Goal: Transaction & Acquisition: Purchase product/service

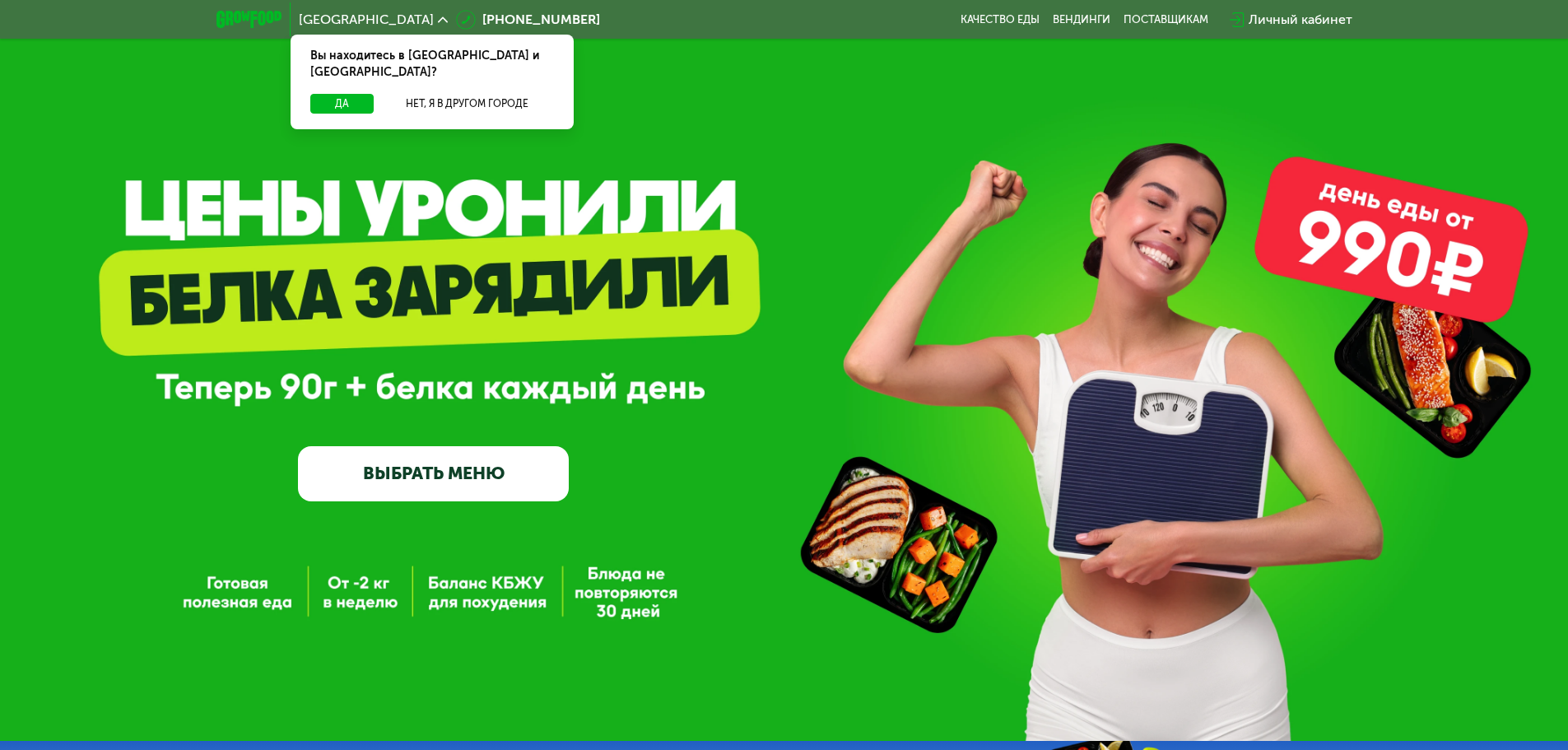
click at [519, 472] on link "ВЫБРАТЬ МЕНЮ" at bounding box center [433, 473] width 271 height 54
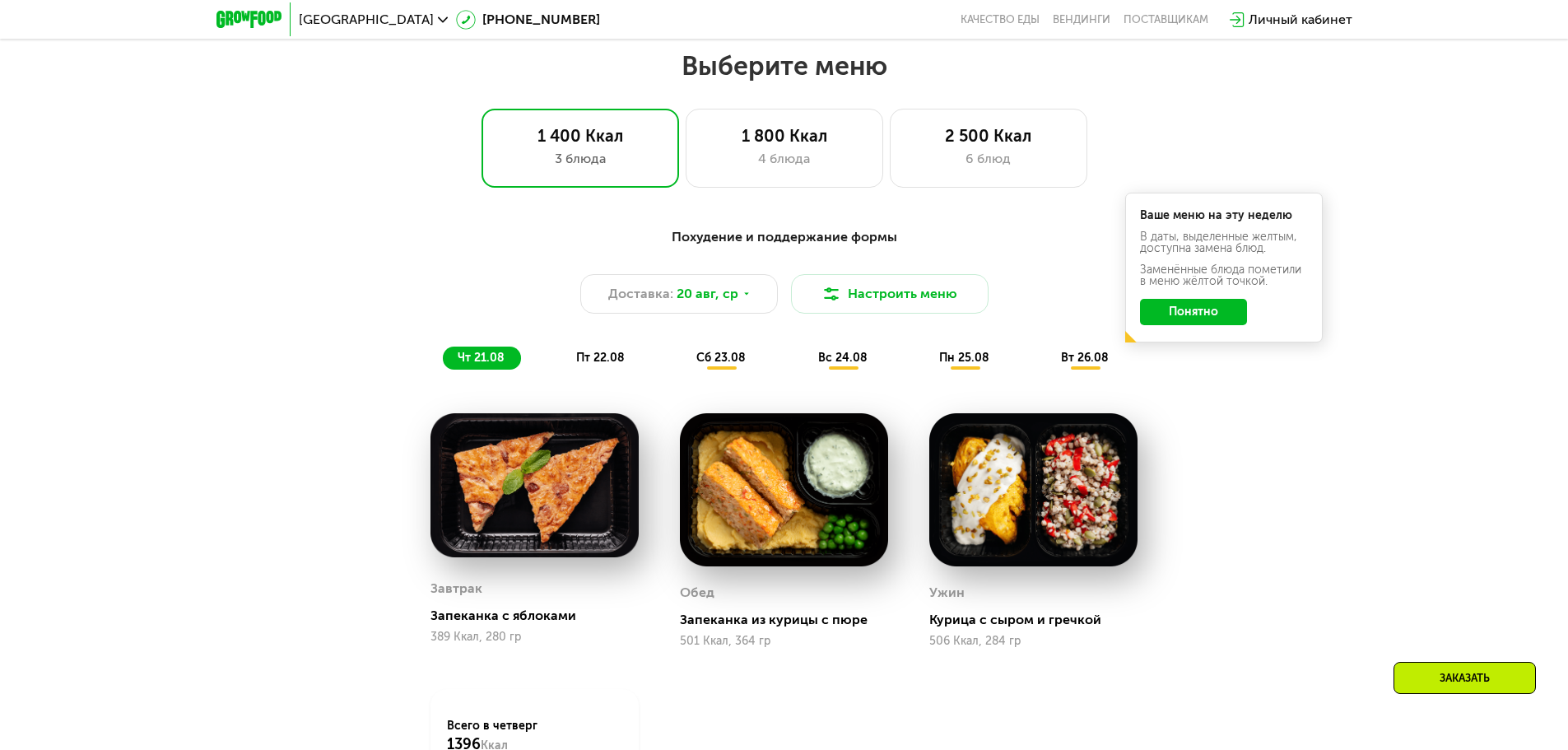
scroll to position [889, 0]
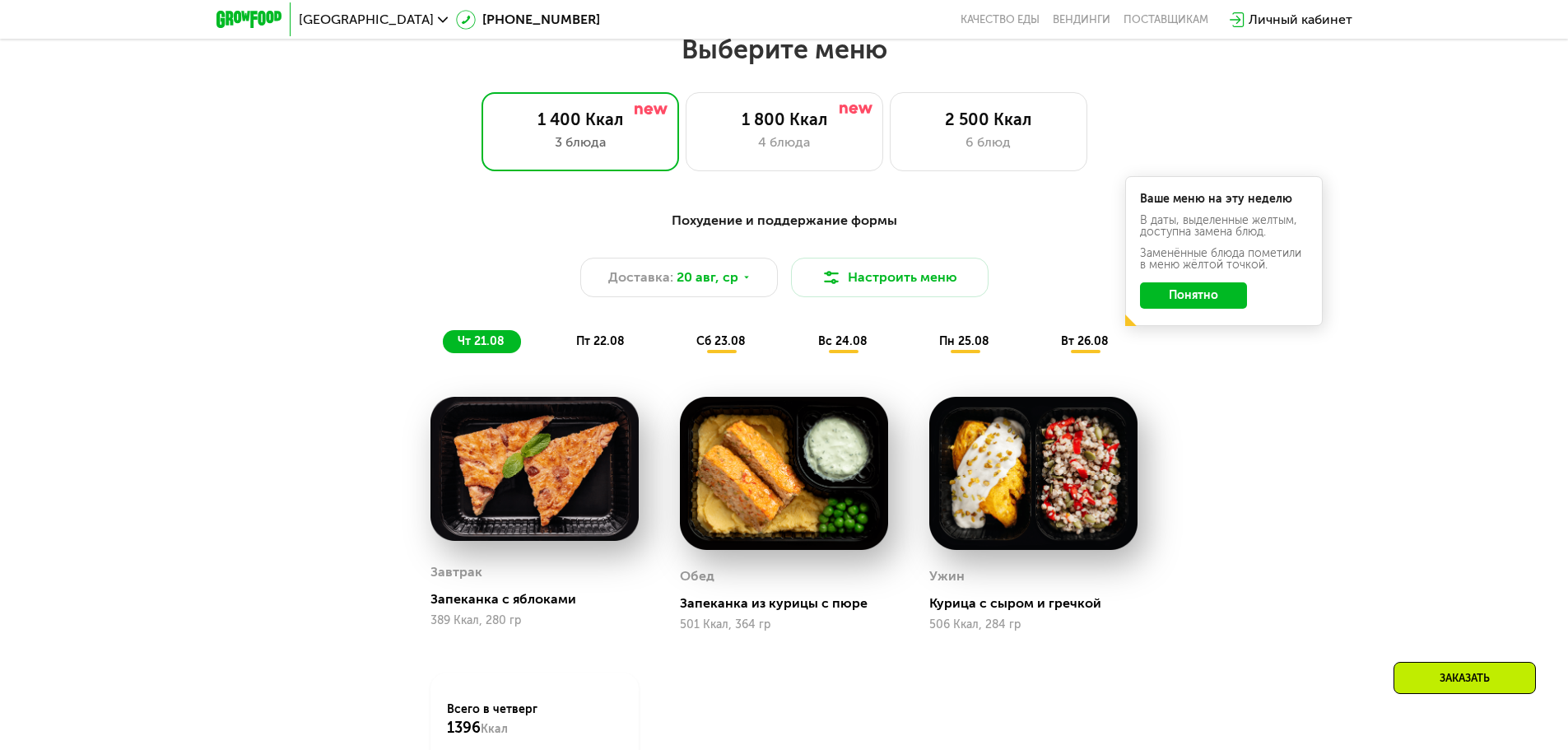
click at [1182, 302] on button "Понятно" at bounding box center [1193, 295] width 107 height 26
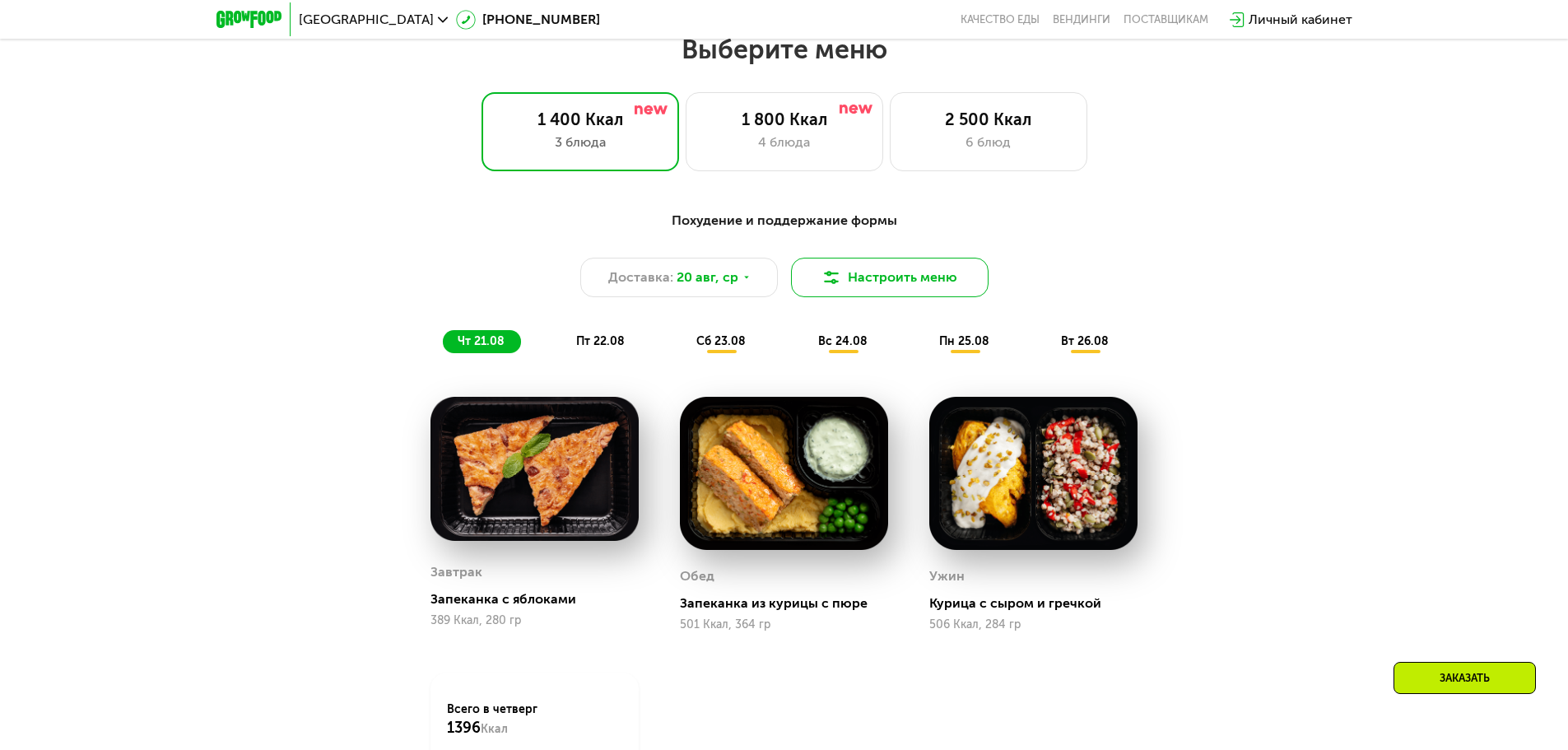
click at [829, 282] on img at bounding box center [831, 277] width 20 height 20
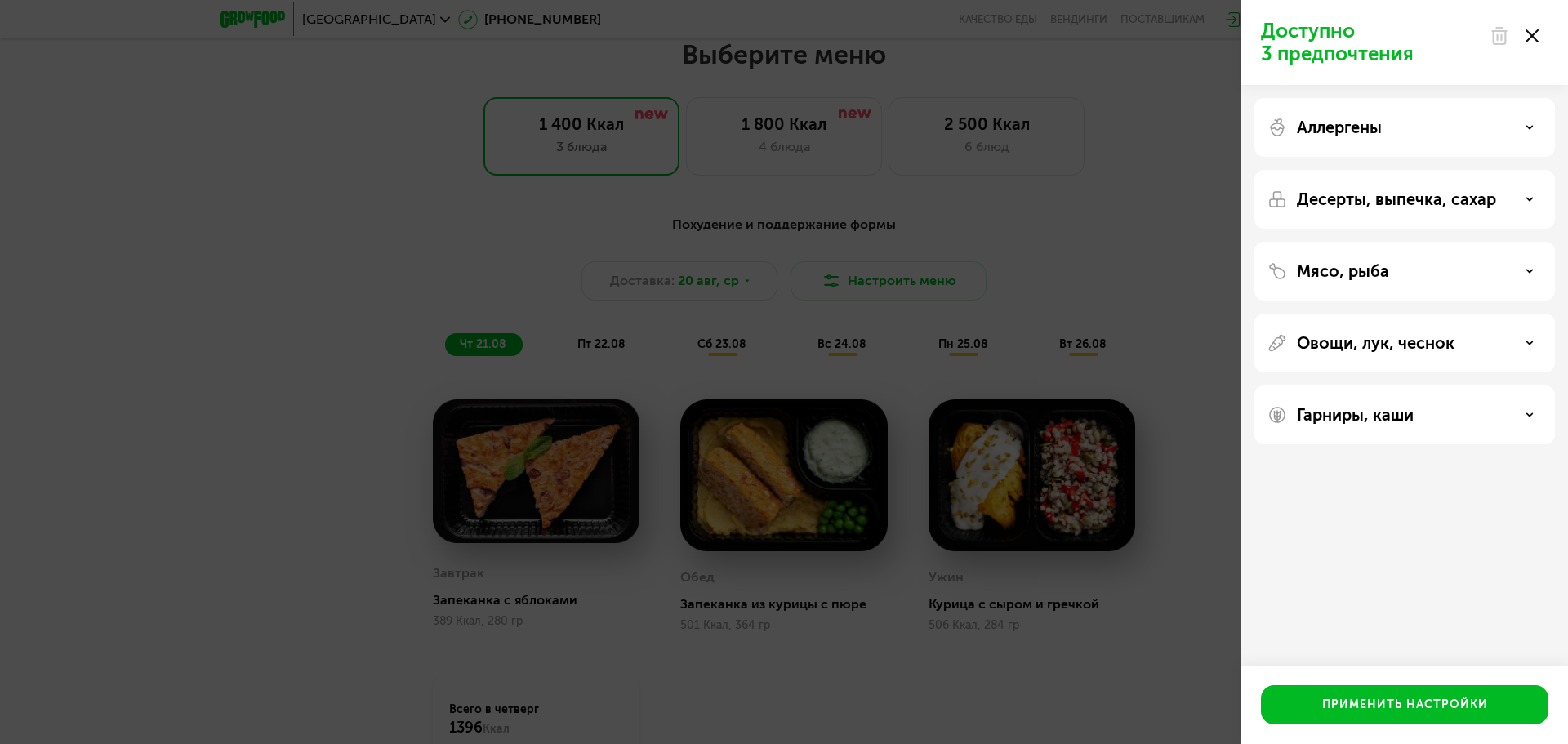
click at [1143, 247] on div "Доступно 3 предпочтения Аллергены Десерты, выпечка, сахар Мясо, рыба Овощи, лук…" at bounding box center [784, 372] width 1568 height 744
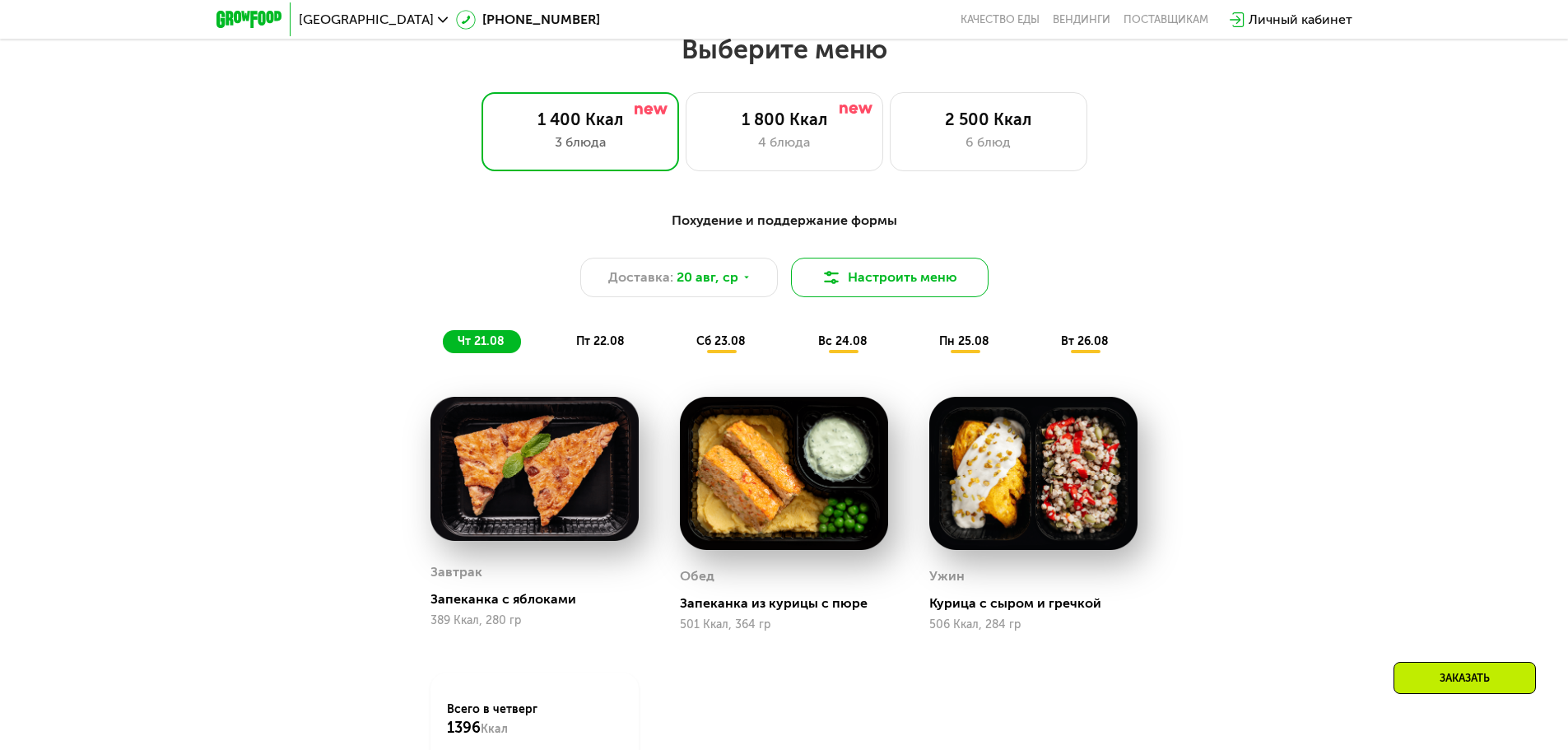
click at [857, 275] on button "Настроить меню" at bounding box center [889, 277] width 198 height 39
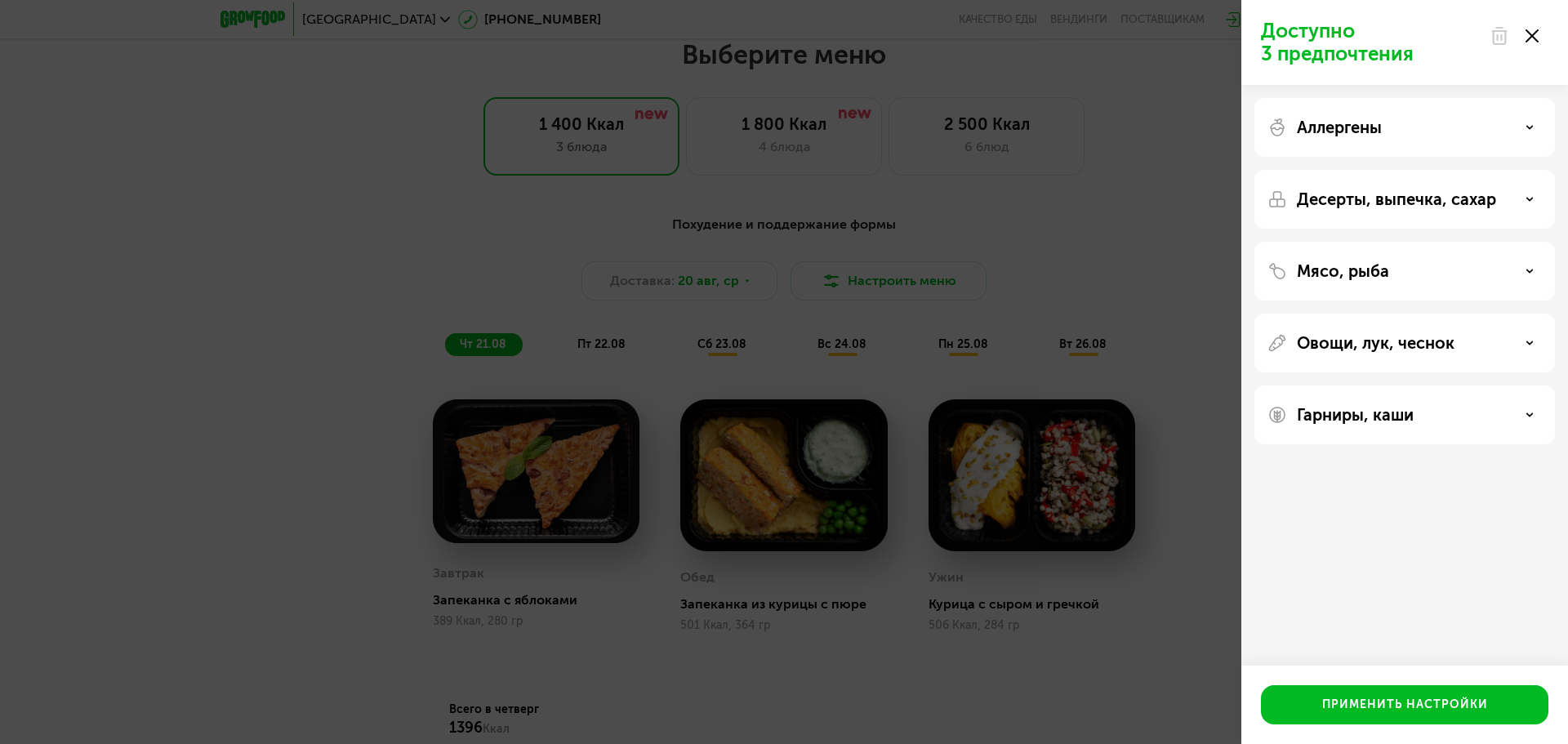
click at [1374, 133] on p "Аллергены" at bounding box center [1340, 127] width 85 height 20
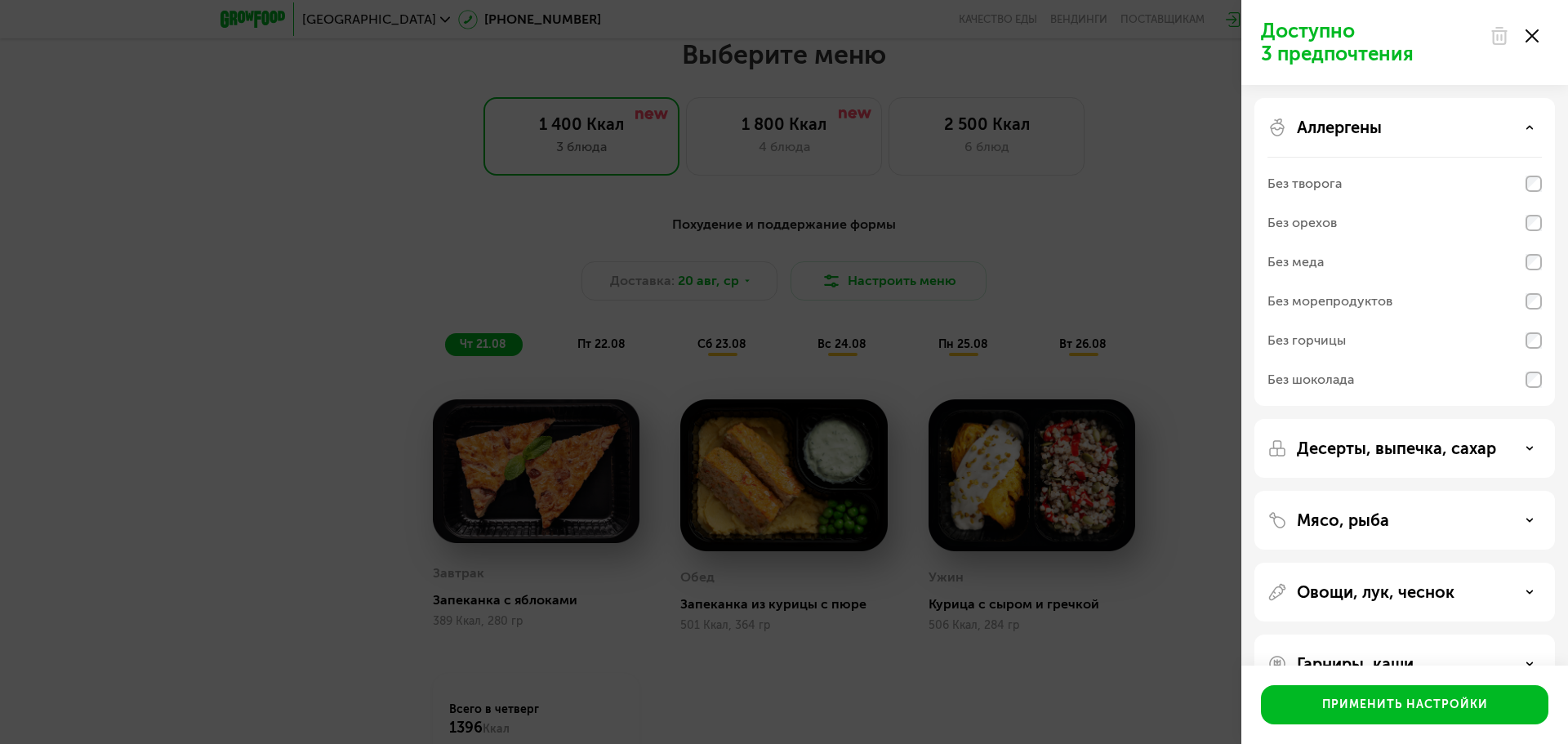
click at [1367, 126] on p "Аллергены" at bounding box center [1340, 127] width 85 height 20
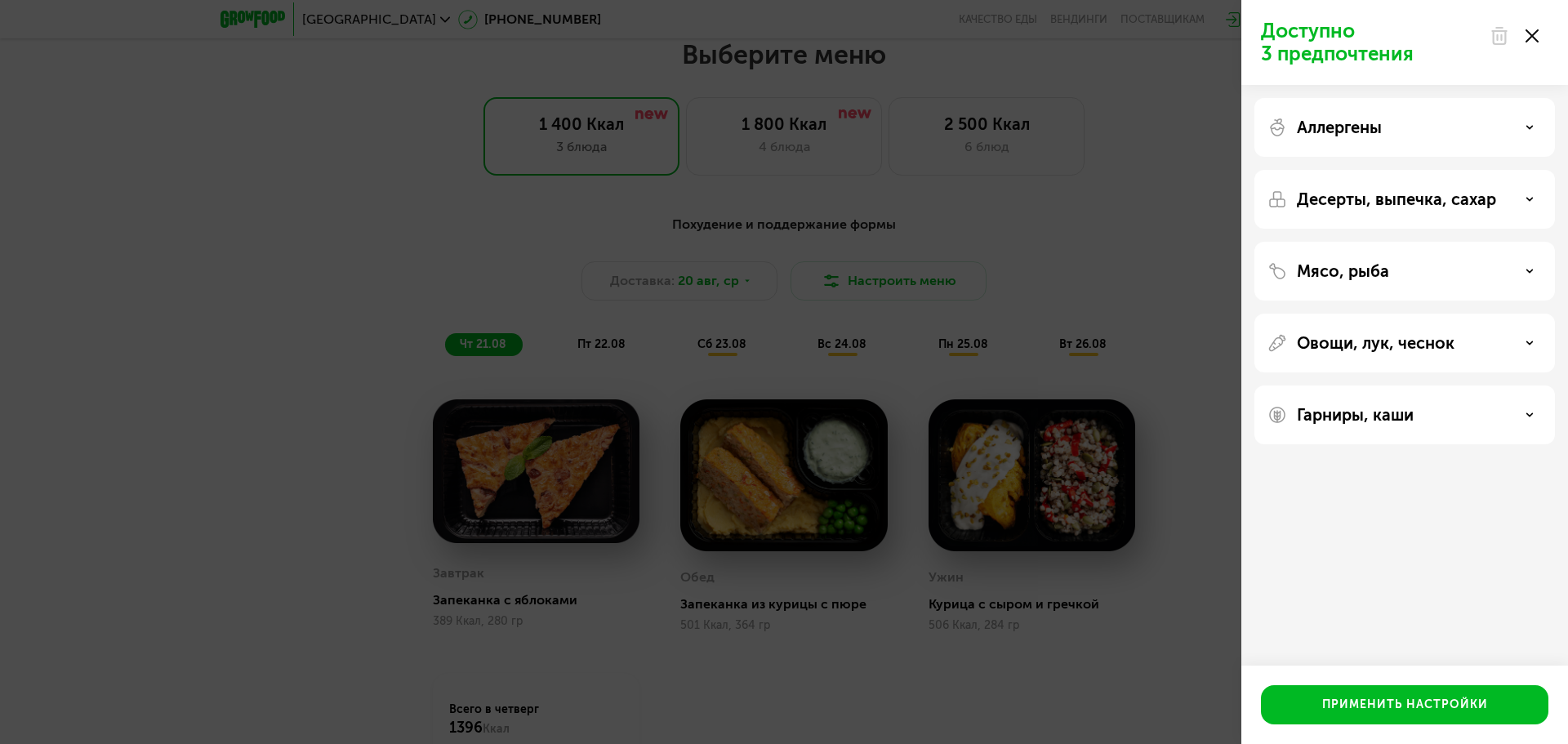
click at [1211, 472] on div "Доступно 3 предпочтения Аллергены Десерты, выпечка, сахар Мясо, рыба Овощи, лук…" at bounding box center [784, 372] width 1568 height 744
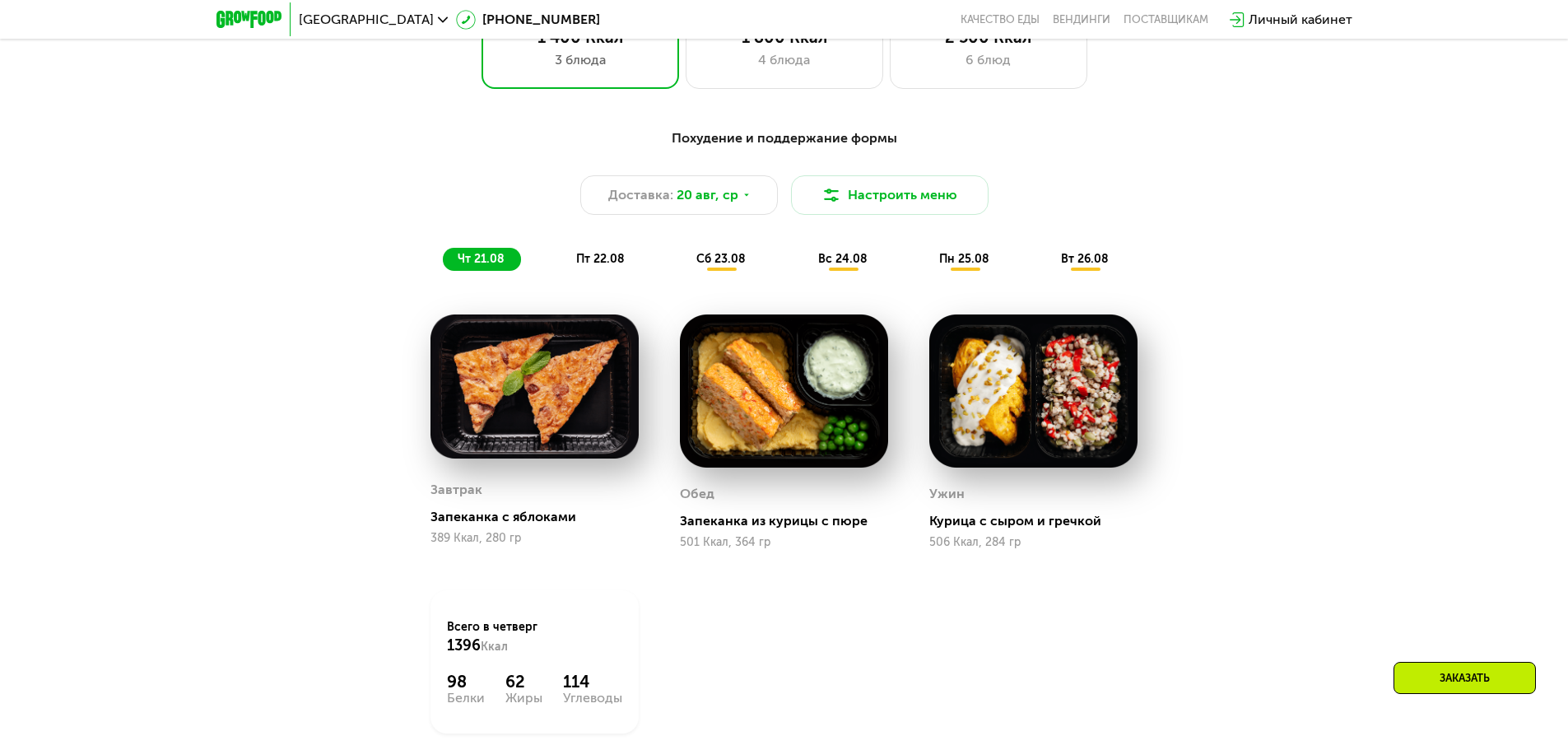
scroll to position [725, 0]
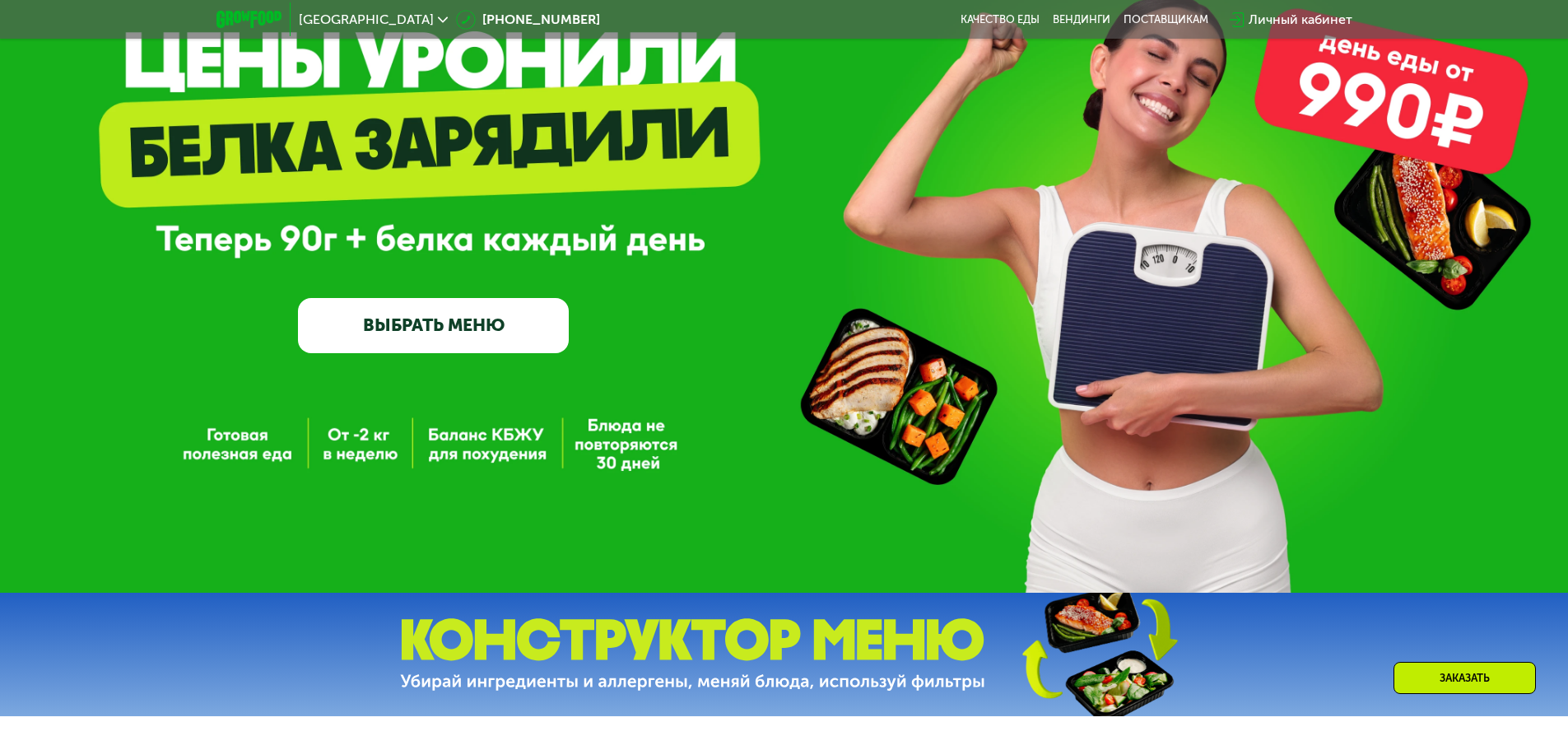
click at [499, 334] on link "ВЫБРАТЬ МЕНЮ" at bounding box center [433, 325] width 271 height 54
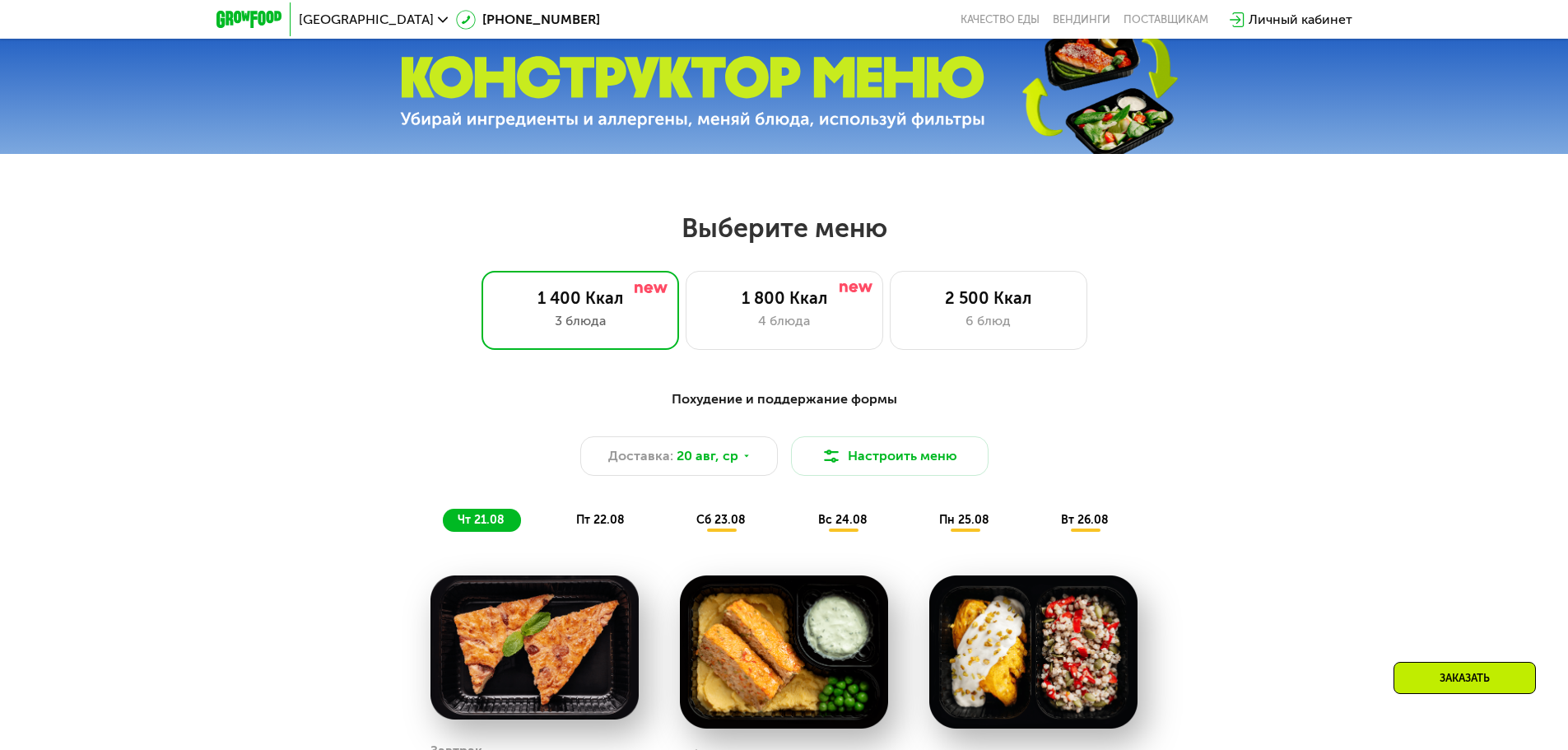
scroll to position [968, 0]
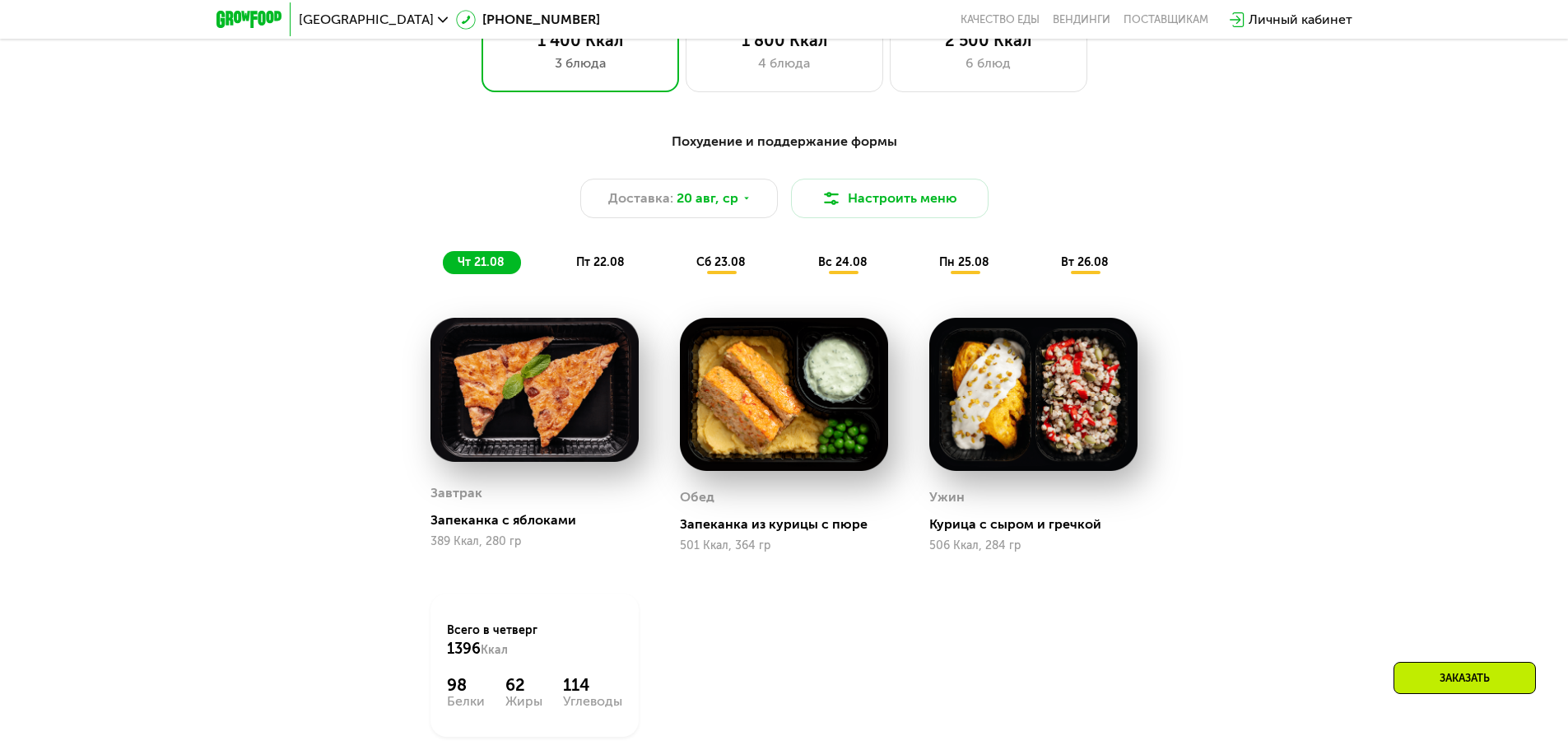
click at [825, 147] on div "Похудение и поддержание формы" at bounding box center [784, 142] width 975 height 21
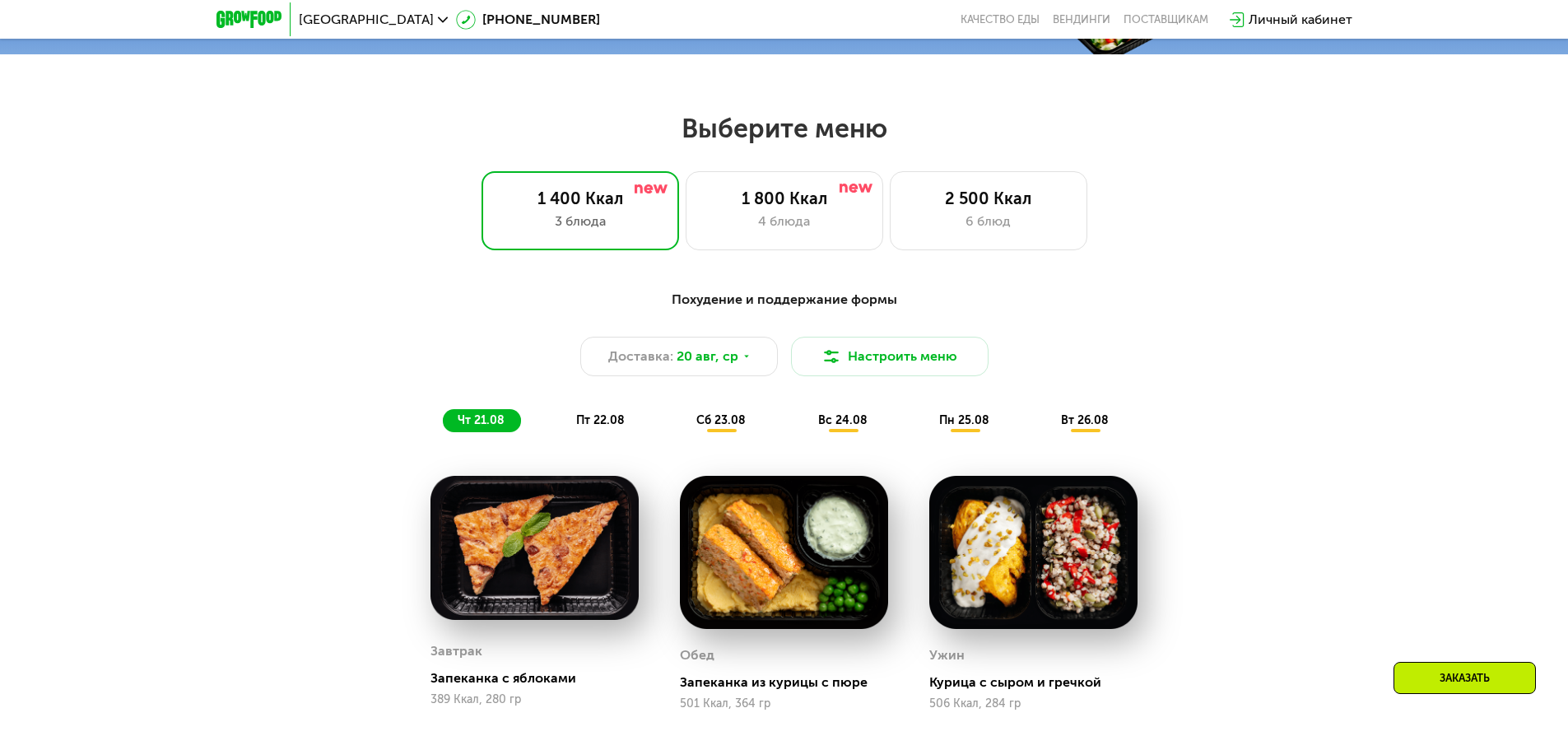
scroll to position [803, 0]
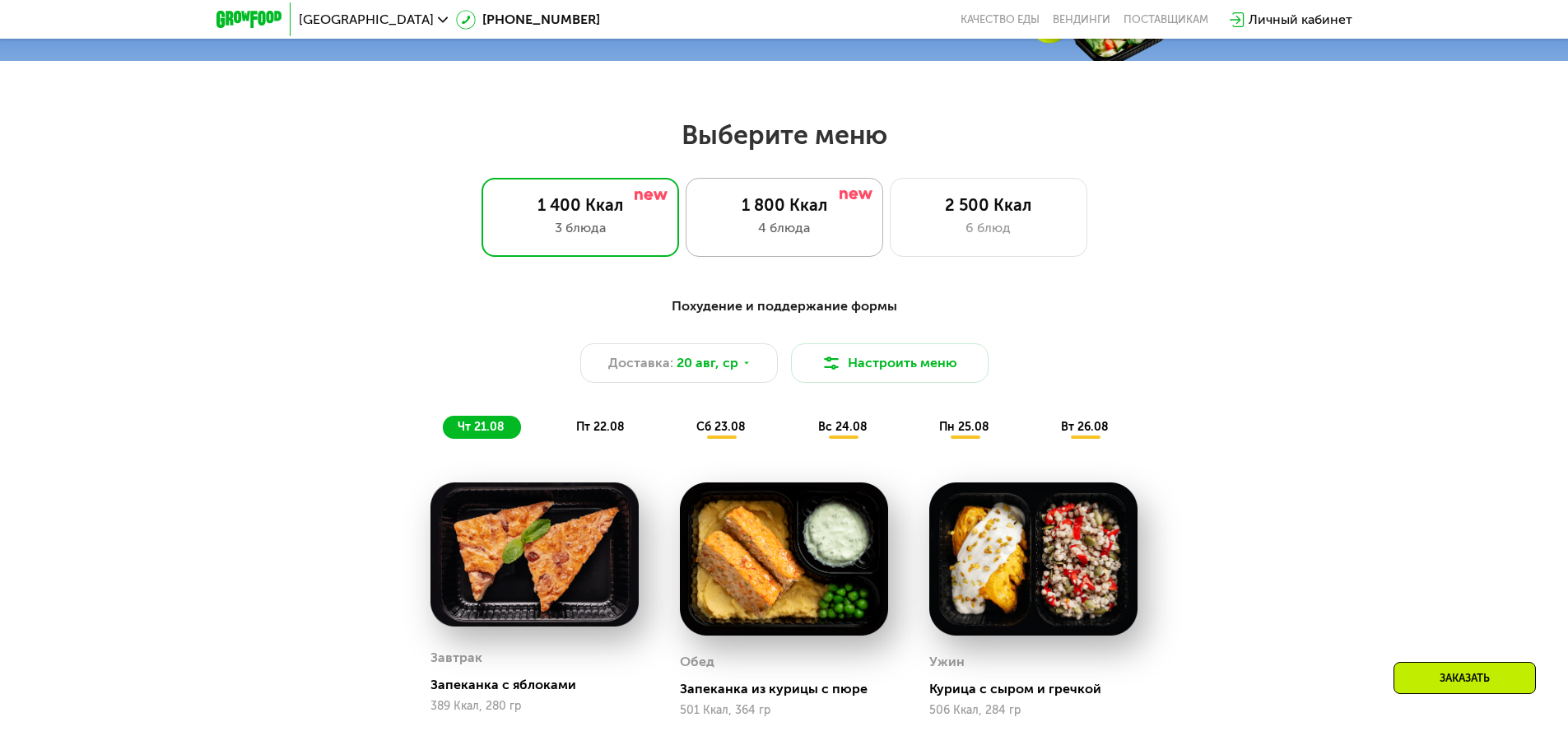
click at [890, 199] on div "1 800 Ккал 4 блюда" at bounding box center [989, 217] width 198 height 79
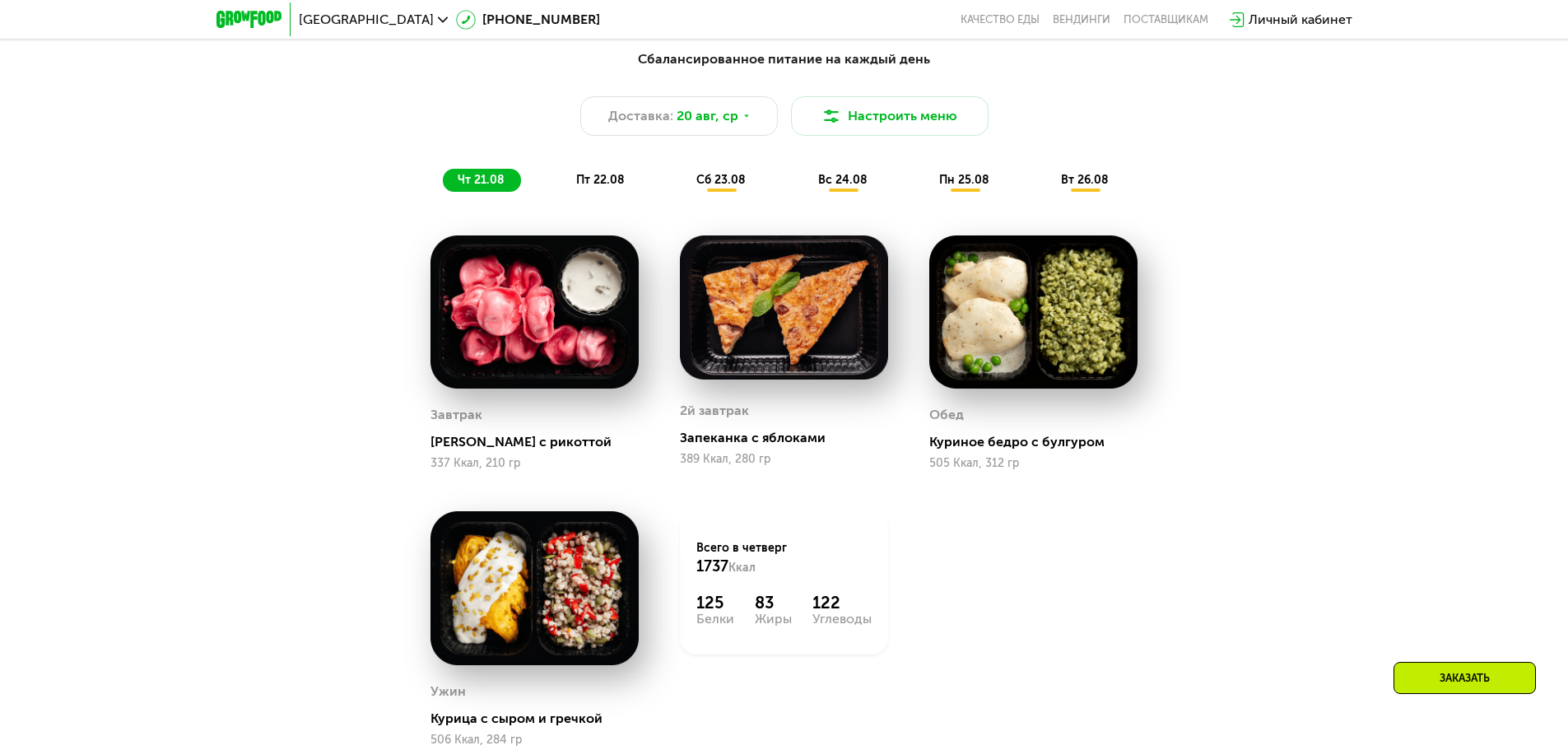
scroll to position [1132, 0]
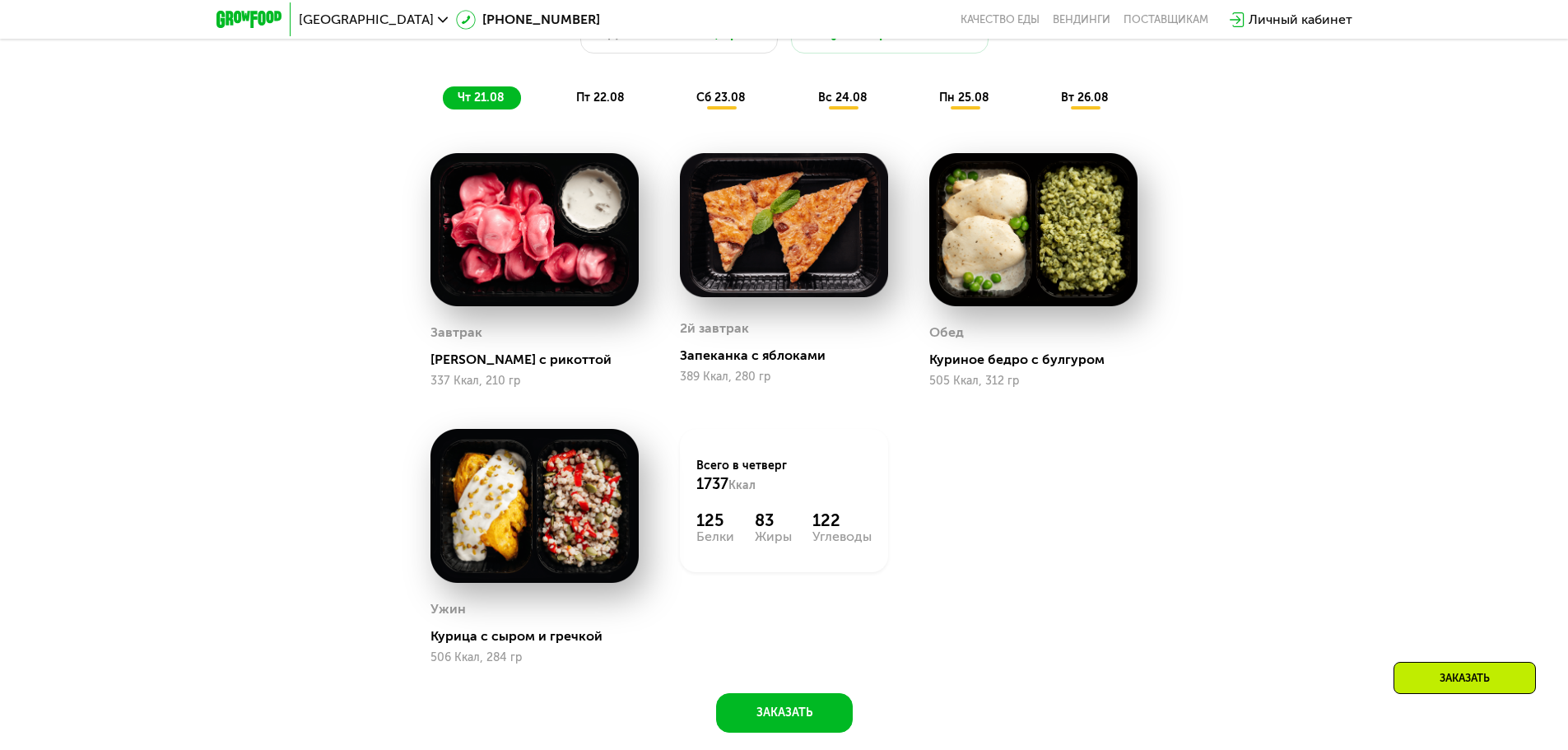
click at [616, 96] on span "пт 22.08" at bounding box center [601, 98] width 49 height 14
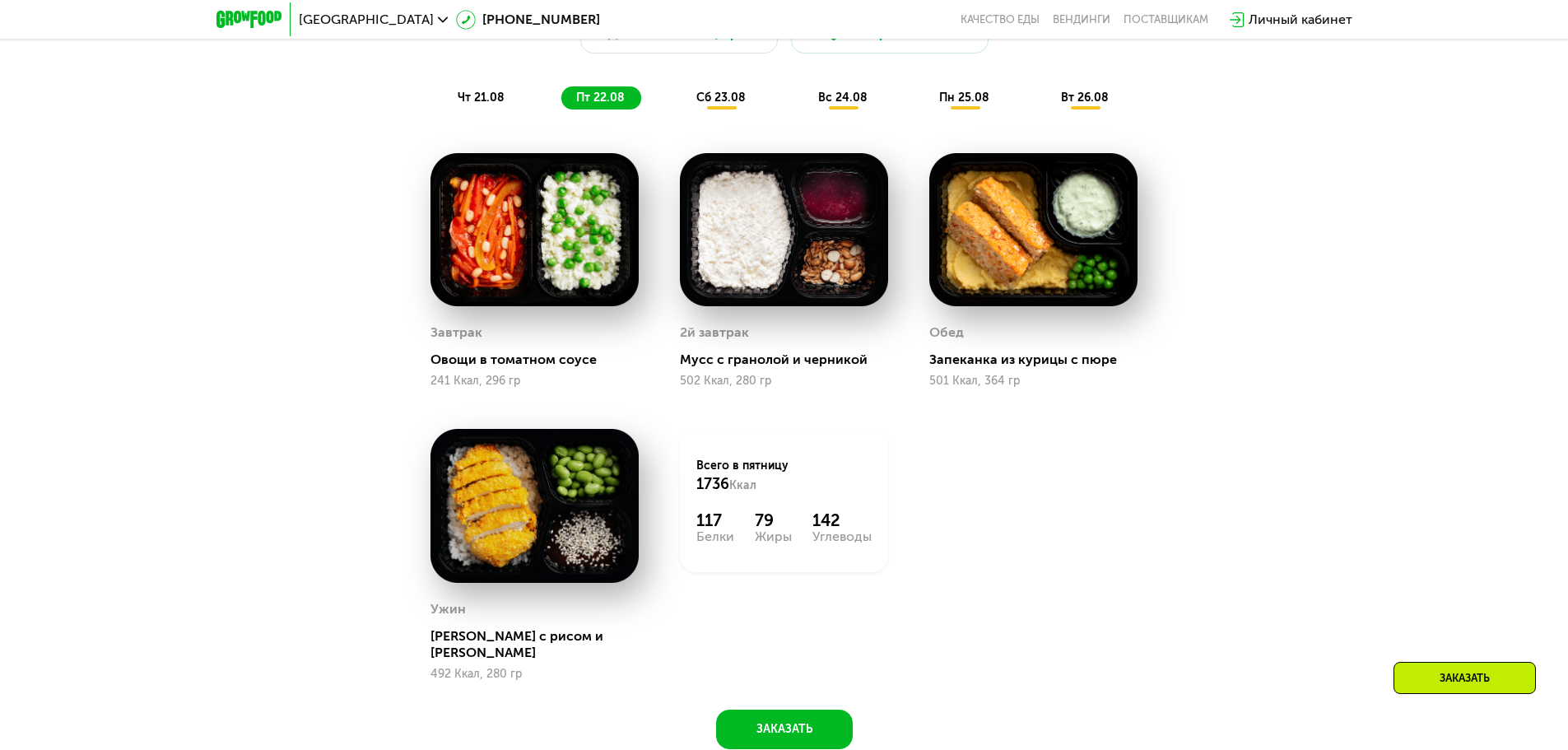
click at [713, 105] on span "сб 23.08" at bounding box center [721, 98] width 50 height 14
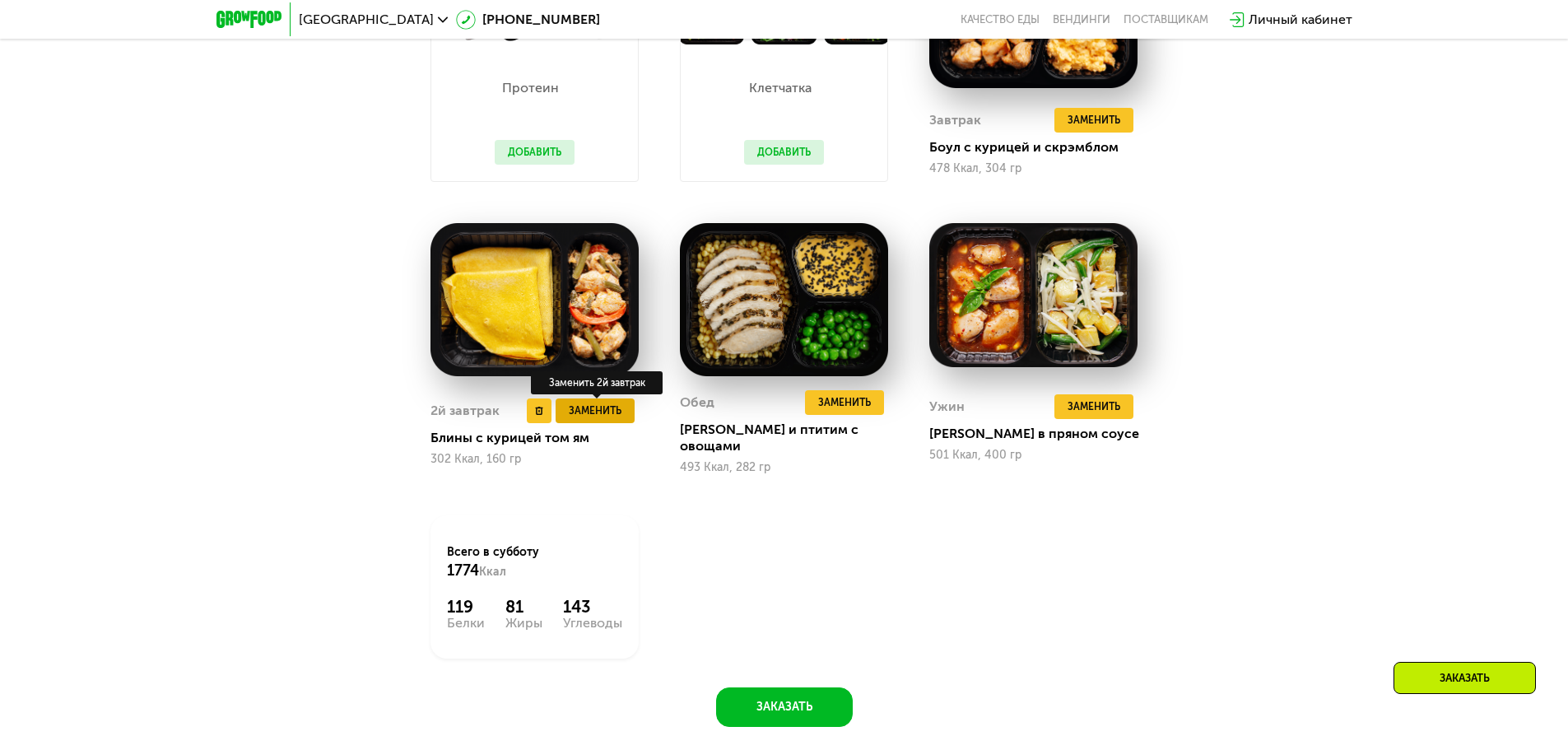
scroll to position [1380, 0]
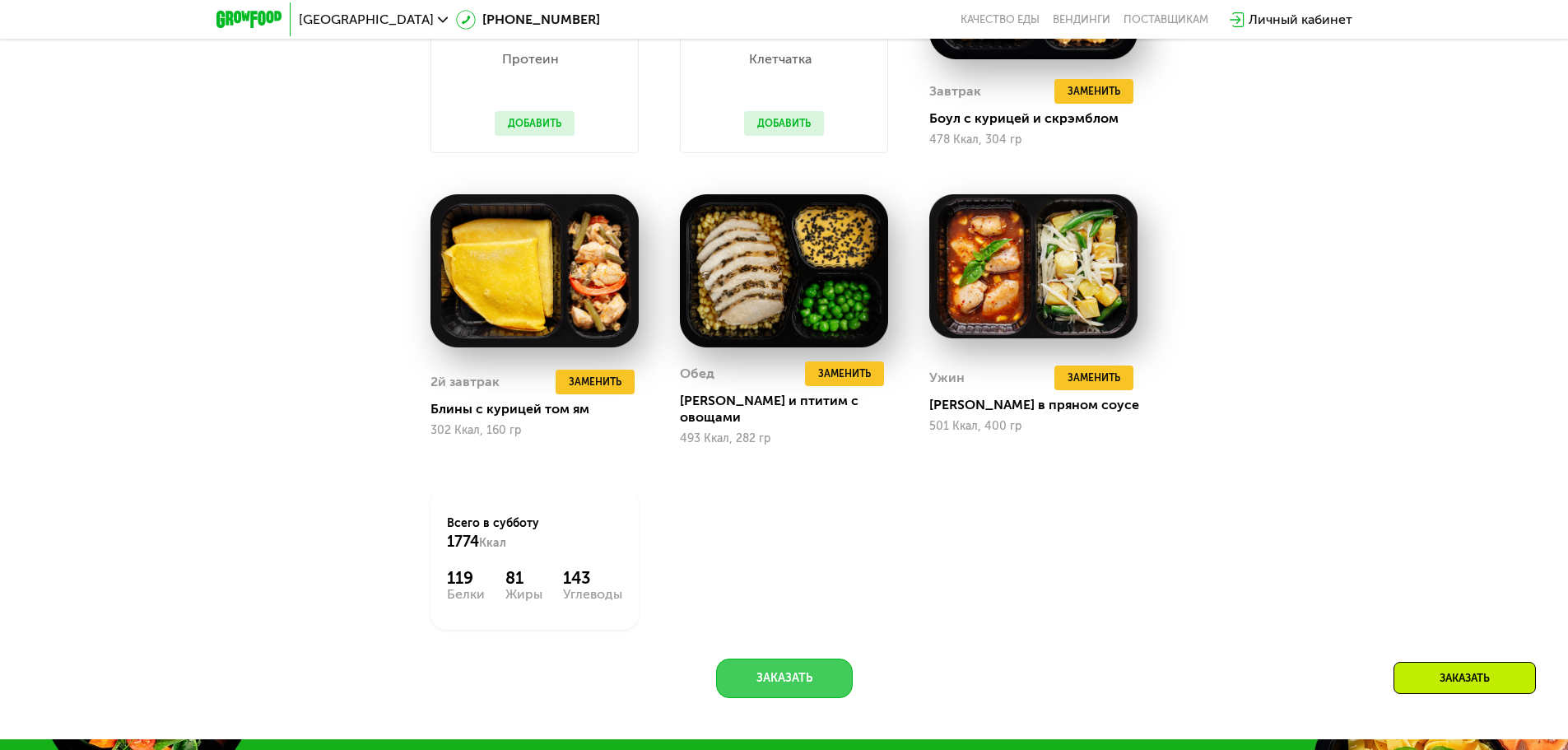
click at [828, 661] on button "Заказать" at bounding box center [784, 678] width 137 height 39
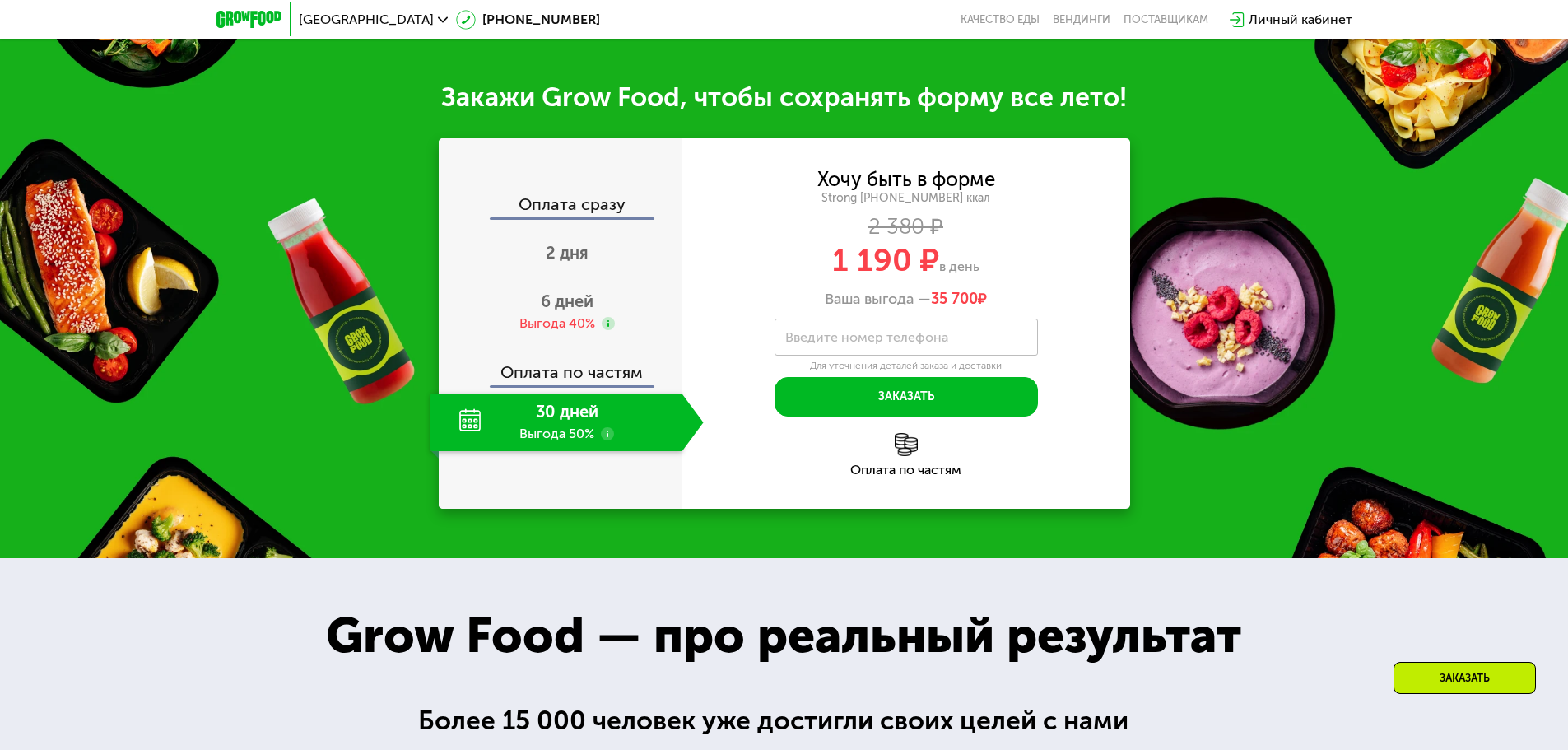
scroll to position [2108, 0]
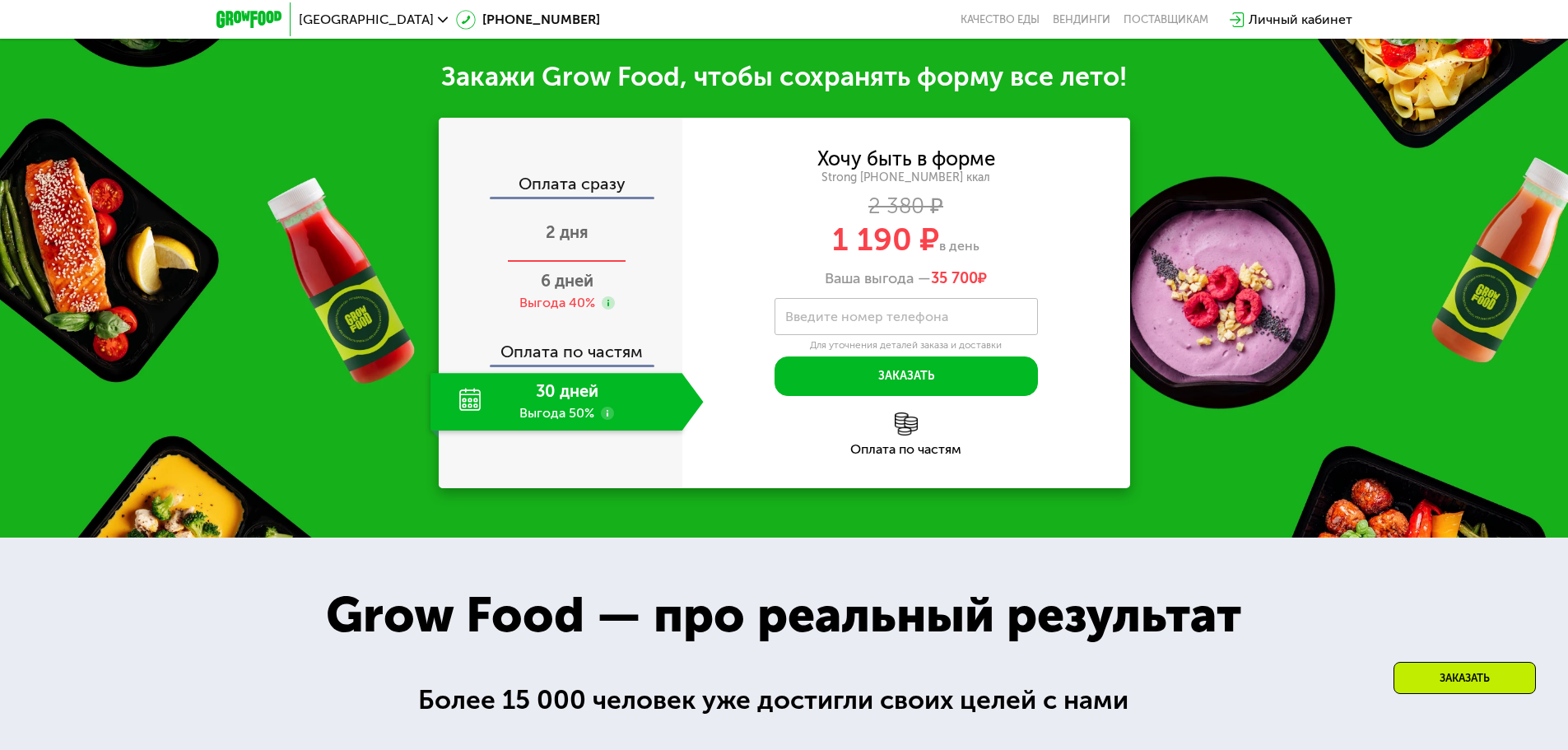
click at [565, 222] on span "2 дня" at bounding box center [567, 232] width 43 height 20
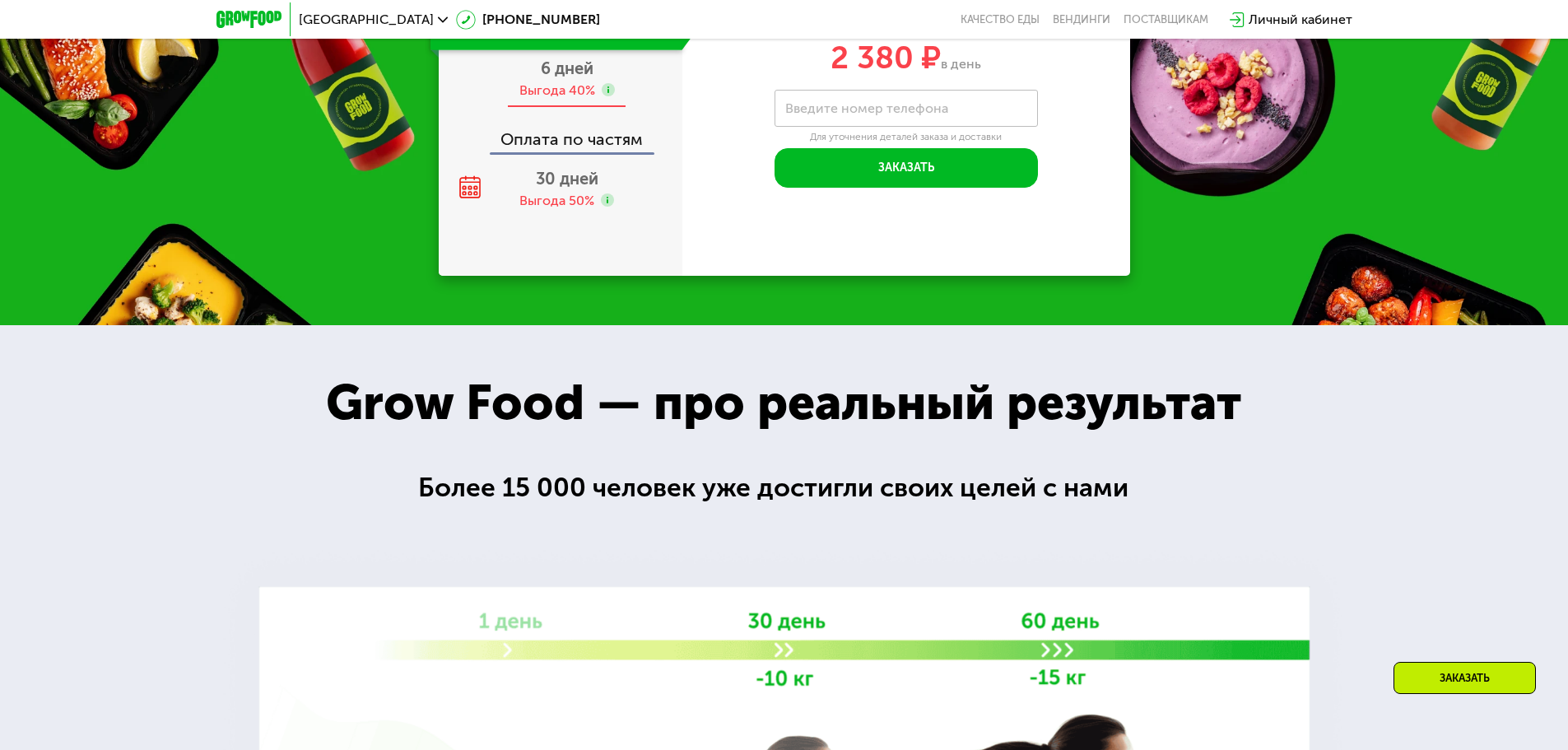
click at [564, 78] on span "6 дней" at bounding box center [567, 68] width 52 height 20
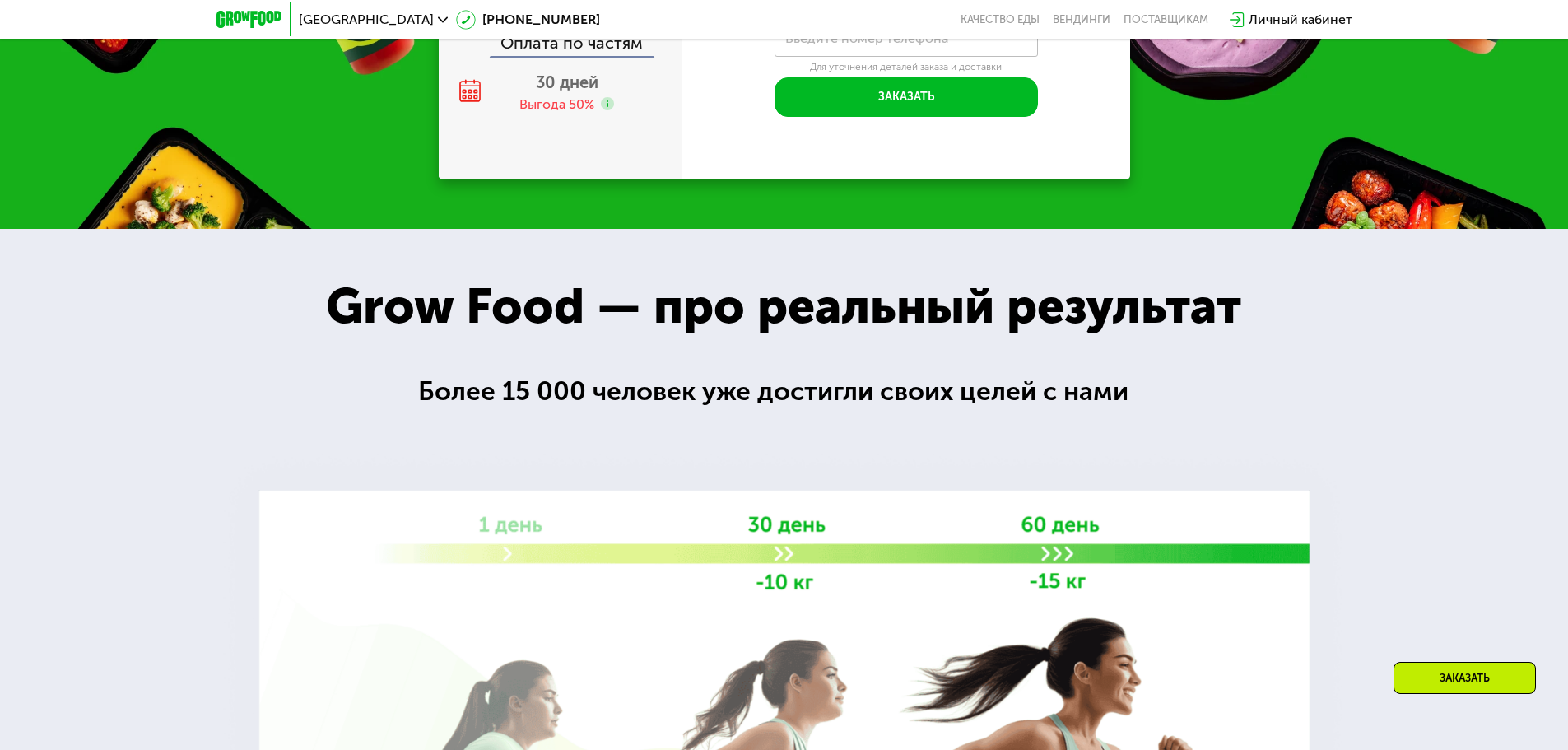
scroll to position [1861, 0]
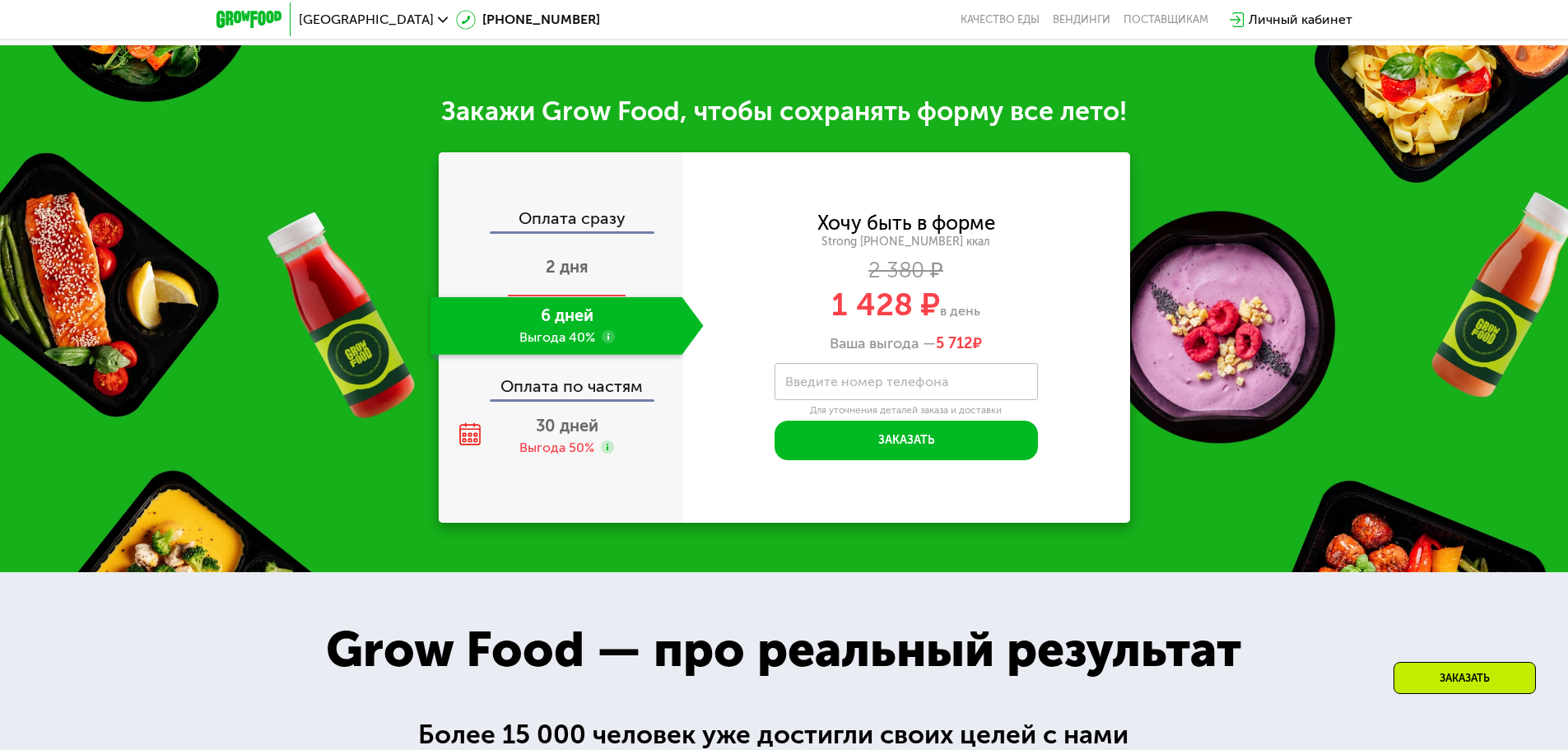
click at [595, 273] on div "2 дня" at bounding box center [567, 268] width 274 height 57
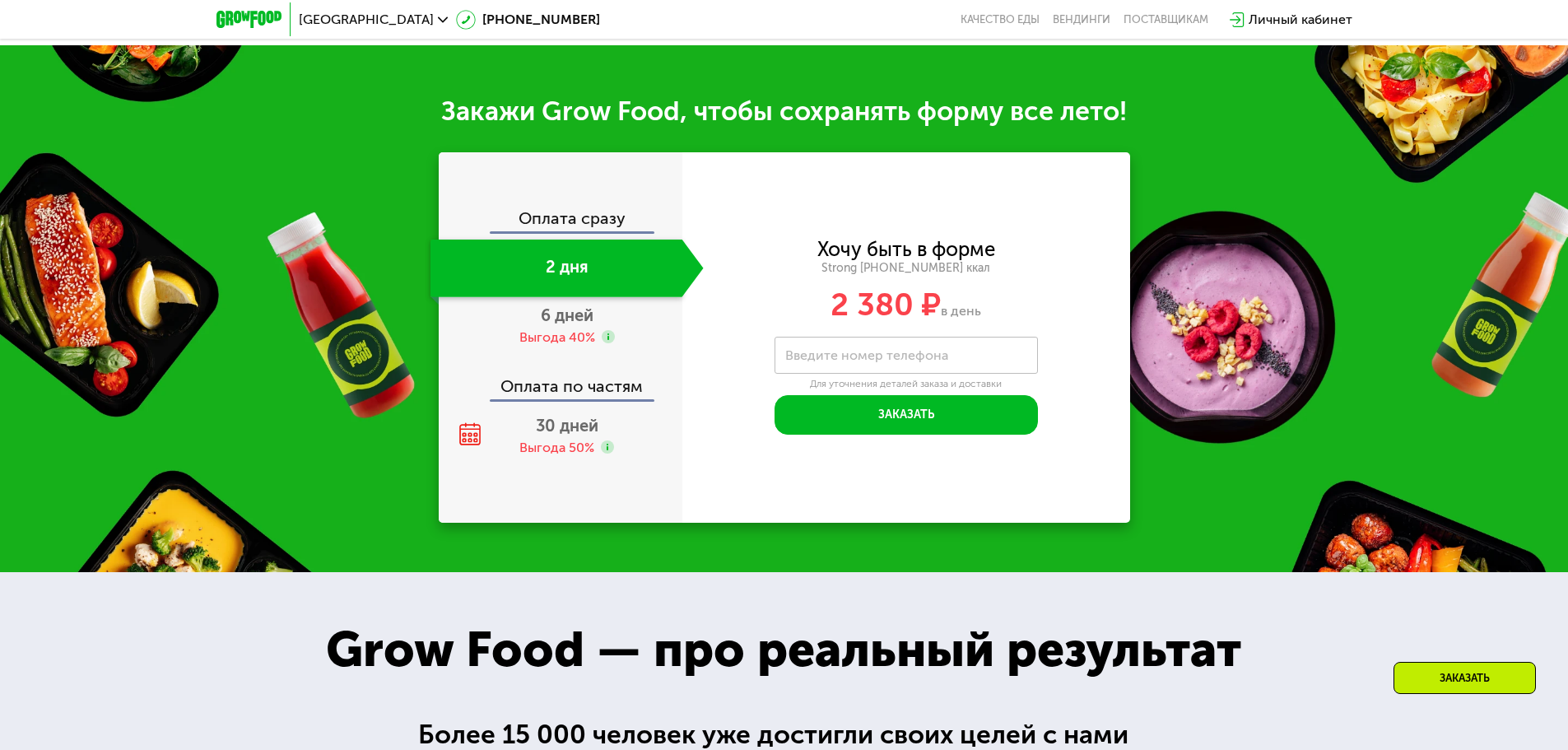
click at [577, 221] on div "Оплата сразу" at bounding box center [562, 220] width 242 height 22
click at [574, 433] on span "30 дней" at bounding box center [567, 425] width 63 height 20
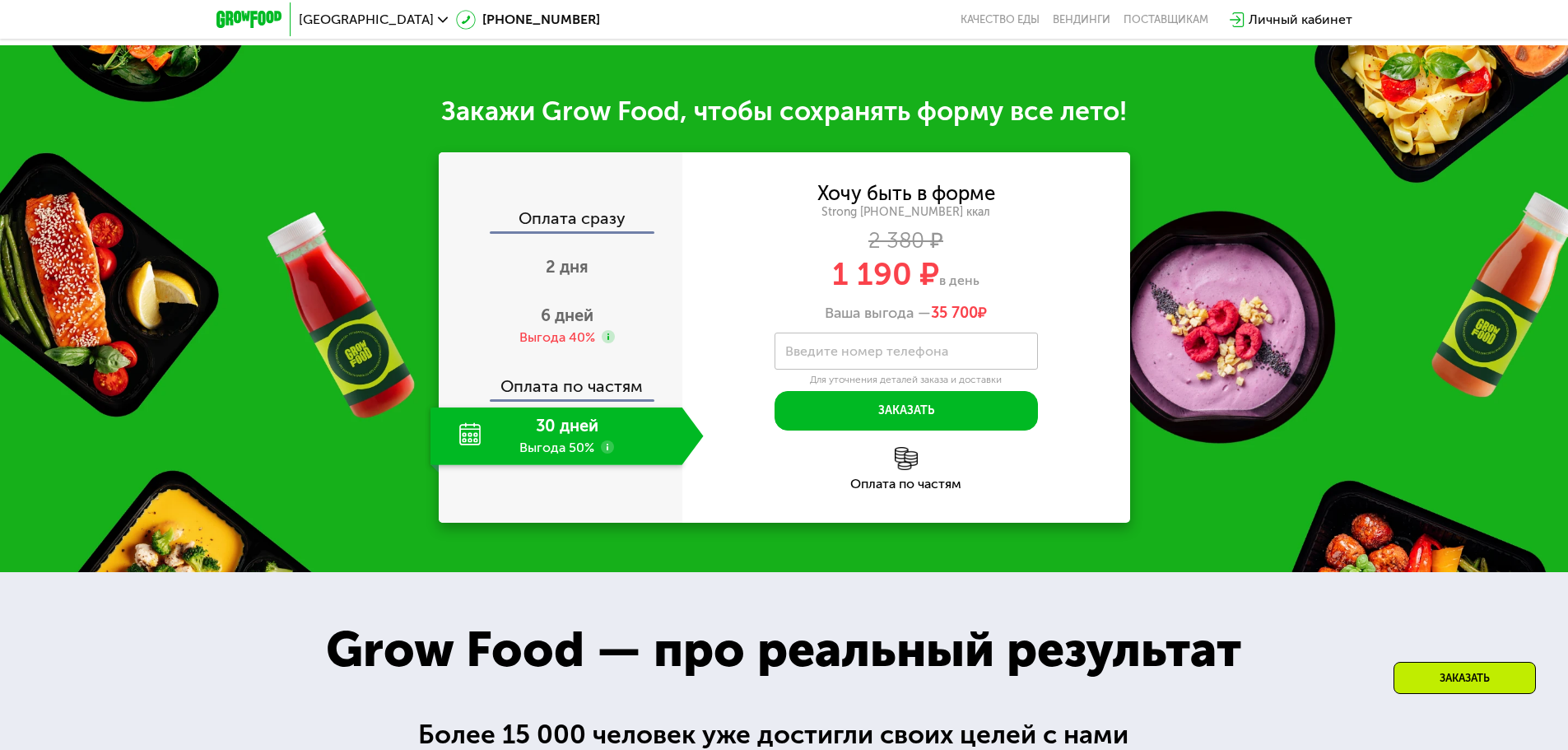
click at [547, 224] on div "Оплата сразу" at bounding box center [562, 220] width 242 height 22
click at [546, 270] on span "2 дня" at bounding box center [567, 267] width 43 height 20
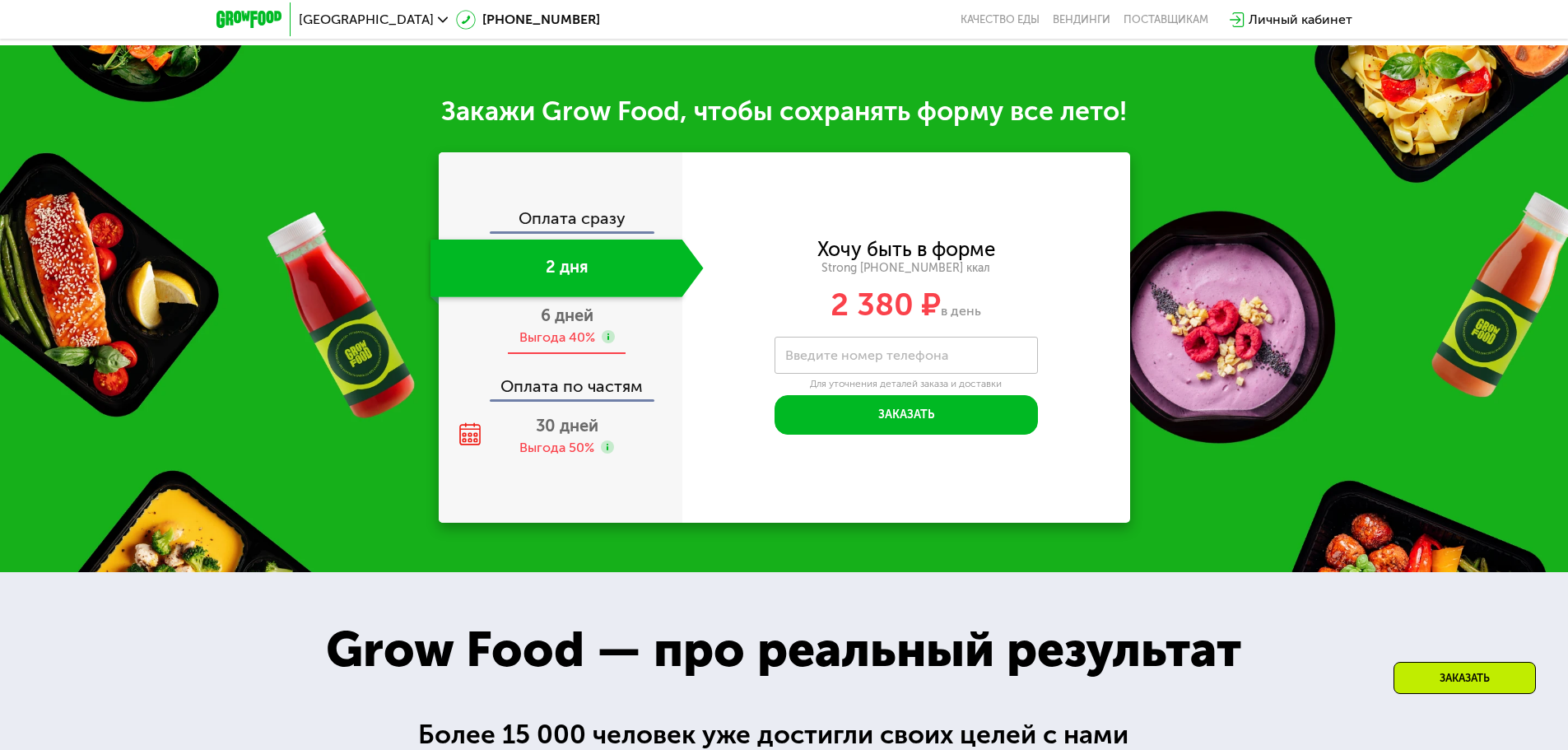
click at [603, 343] on use at bounding box center [608, 336] width 13 height 13
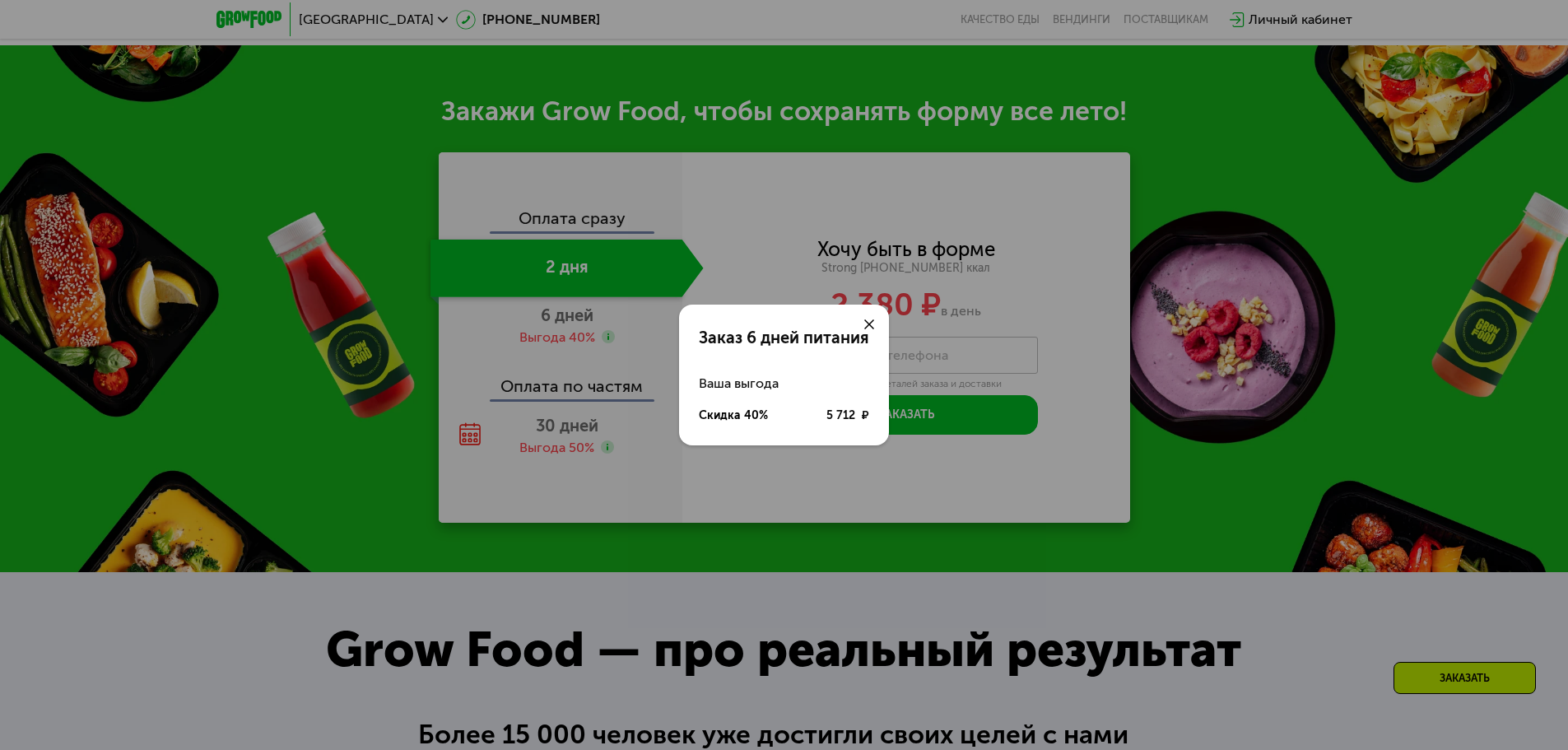
click at [866, 326] on icon at bounding box center [868, 324] width 10 height 10
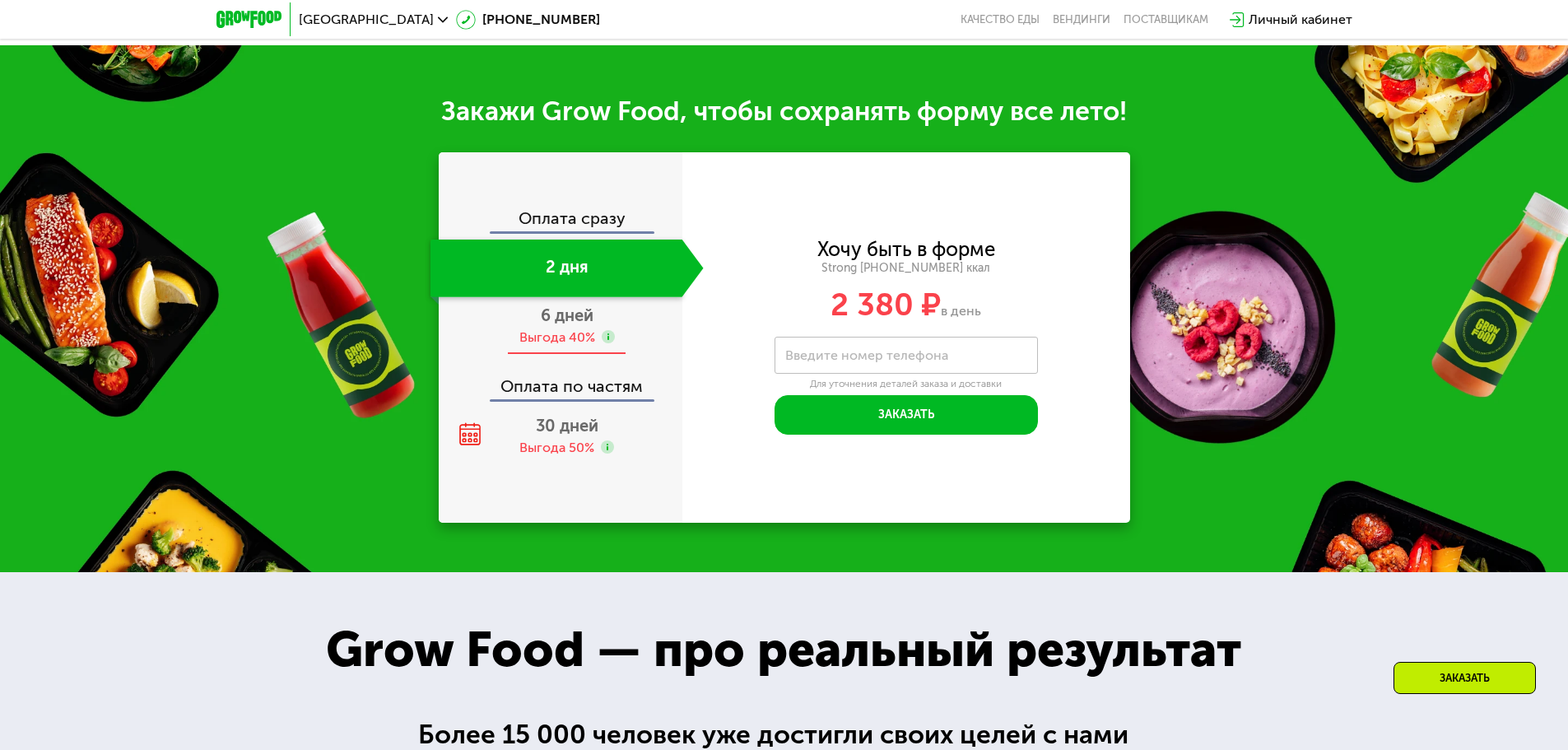
click at [585, 314] on span "6 дней" at bounding box center [567, 315] width 52 height 20
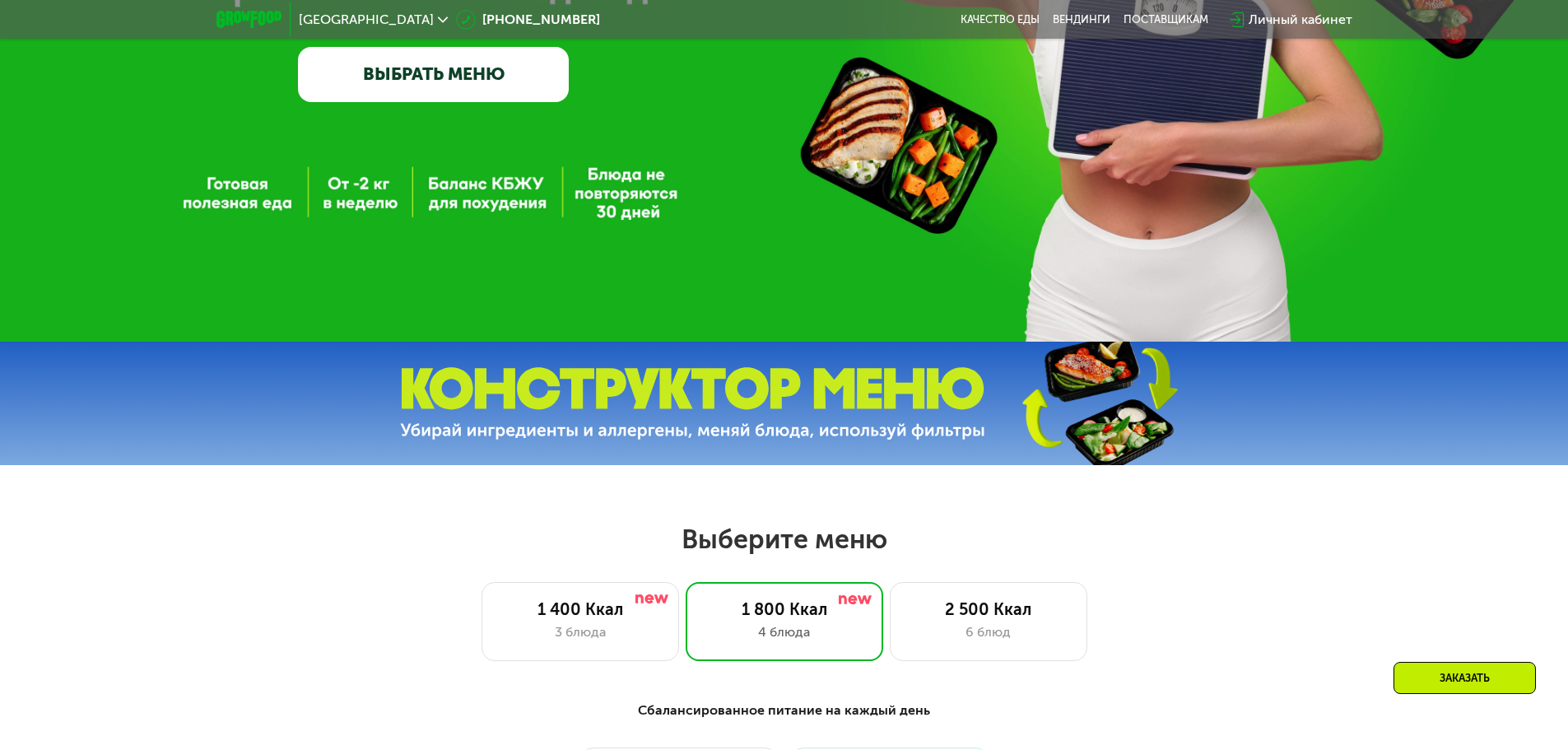
scroll to position [544, 0]
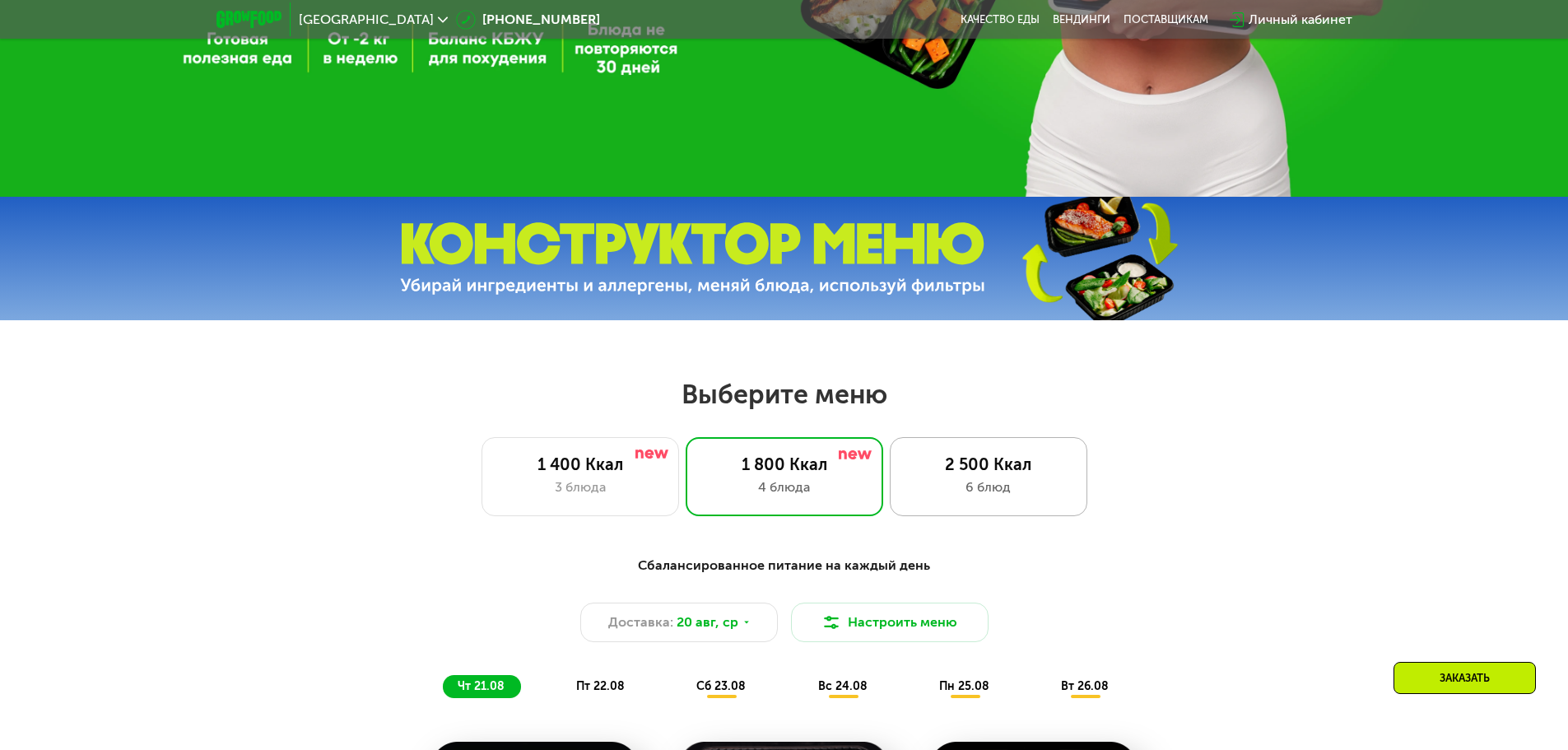
click at [966, 458] on div "2 500 Ккал 6 блюд" at bounding box center [989, 476] width 198 height 79
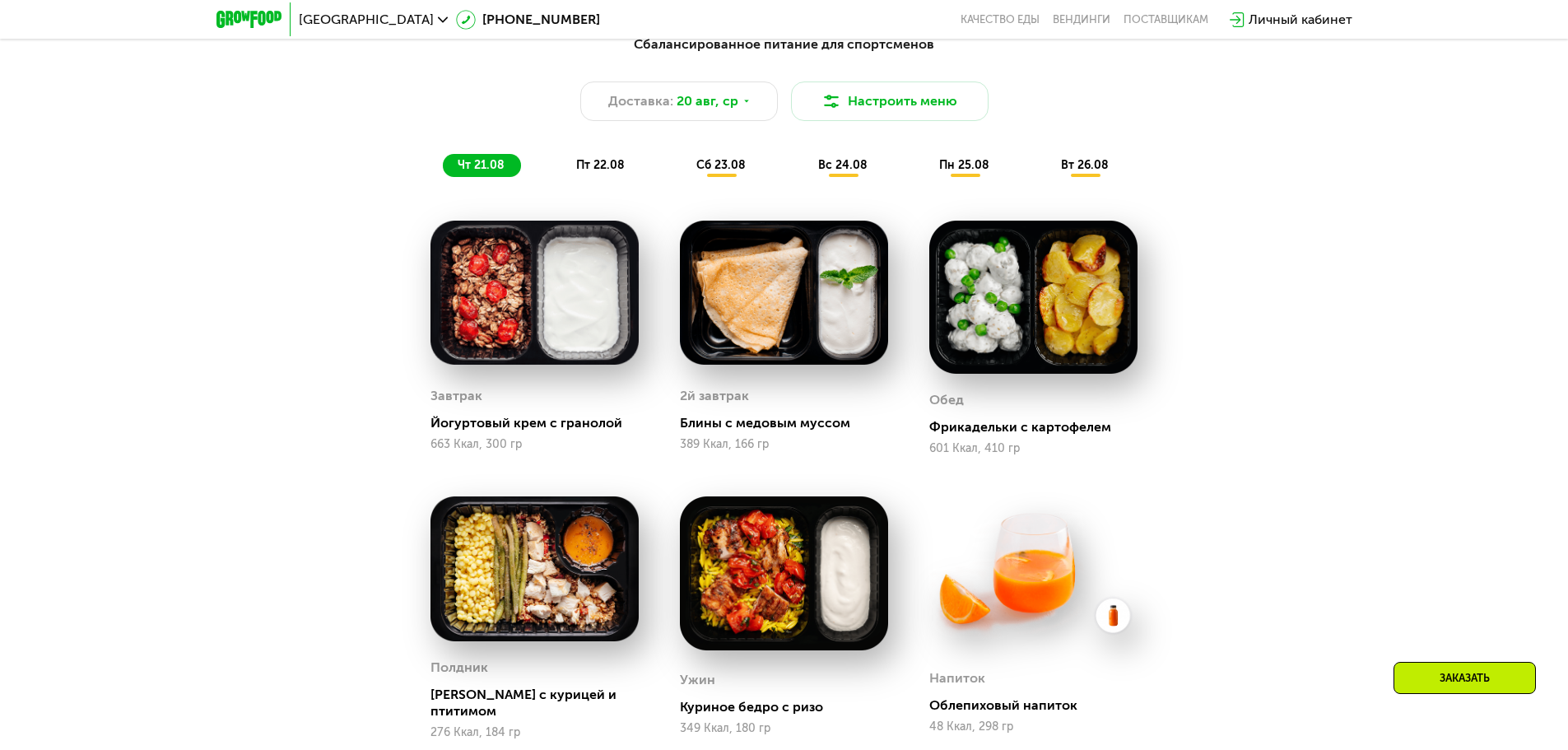
scroll to position [956, 0]
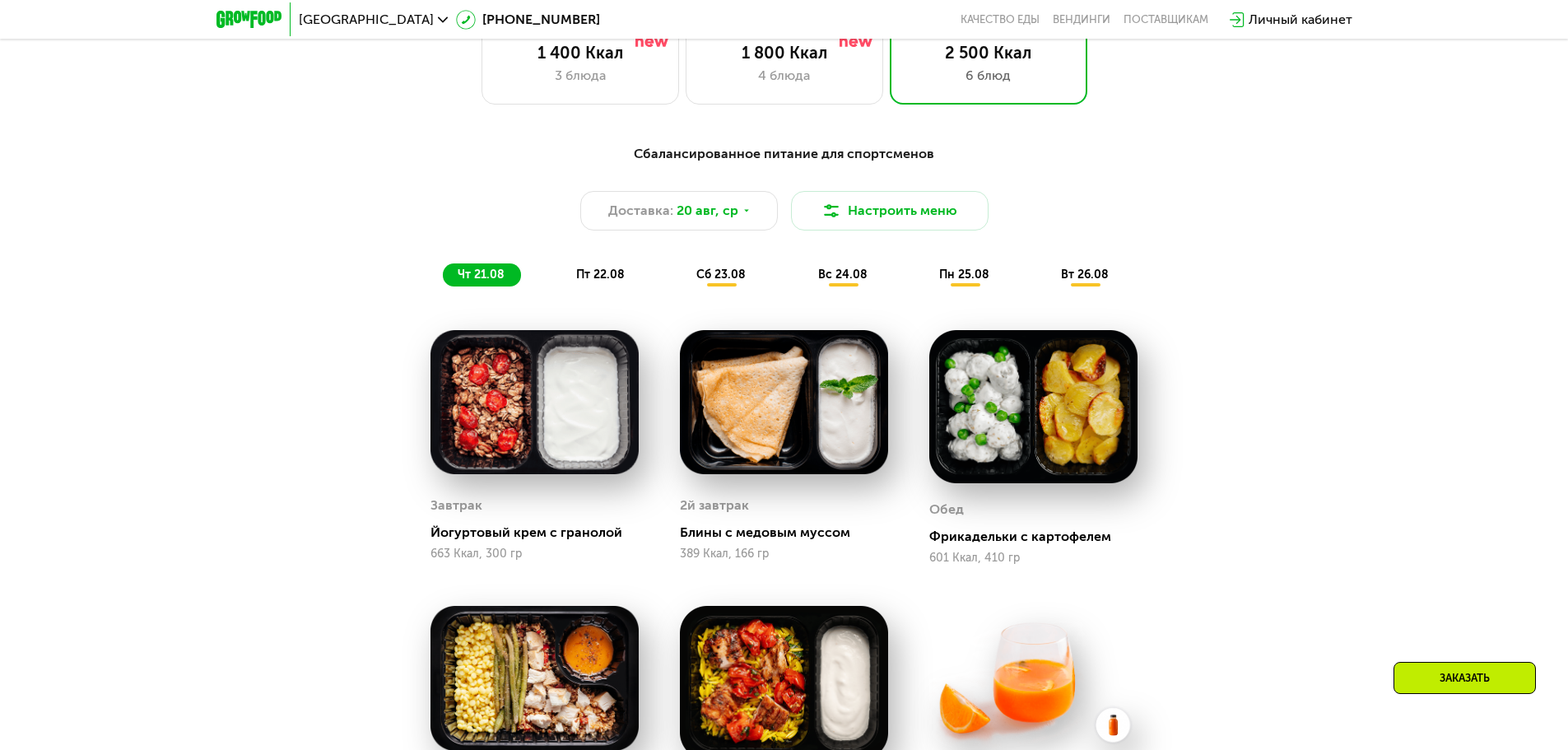
click at [681, 287] on div "пт 22.08" at bounding box center [721, 274] width 81 height 23
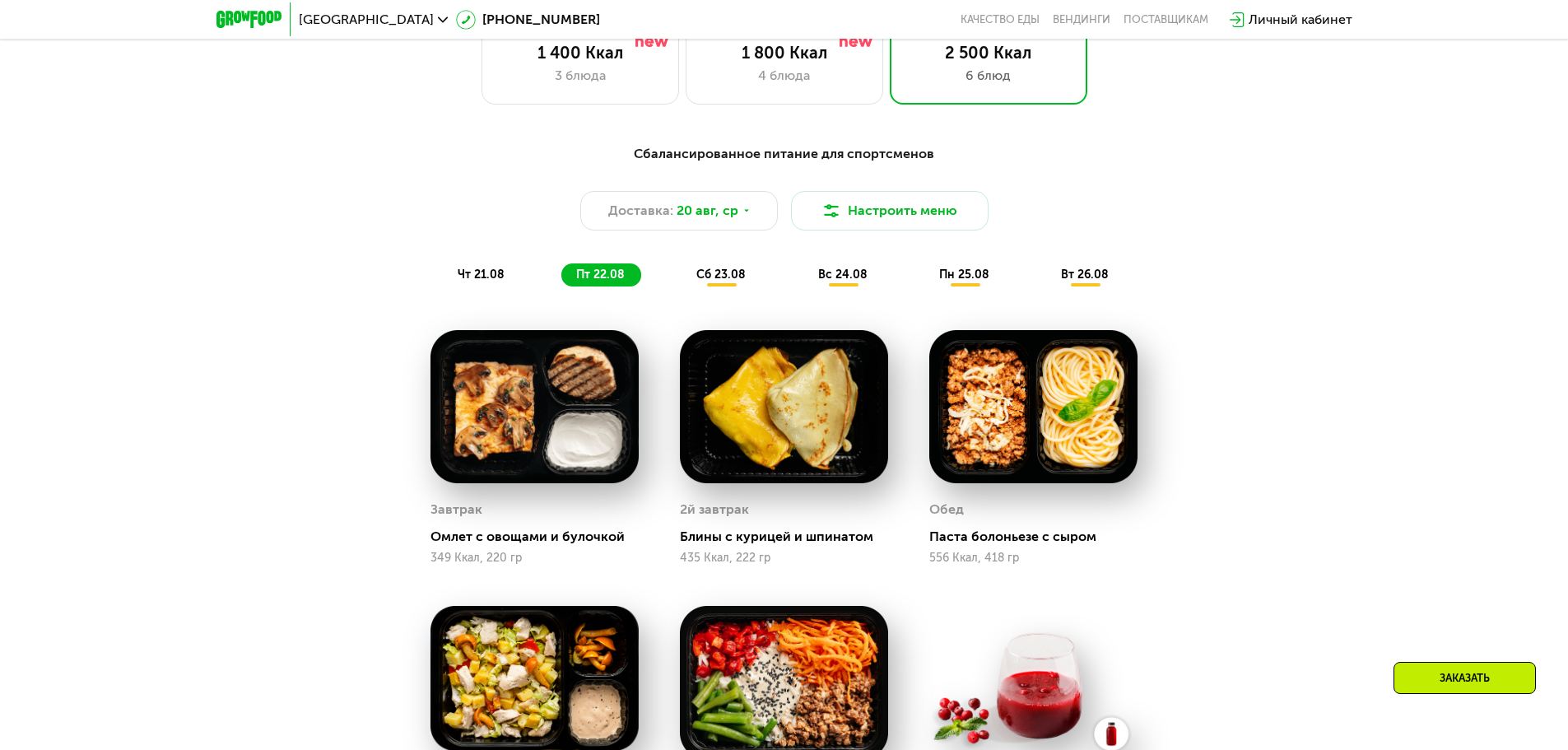
click at [803, 271] on div "сб 23.08" at bounding box center [843, 274] width 81 height 23
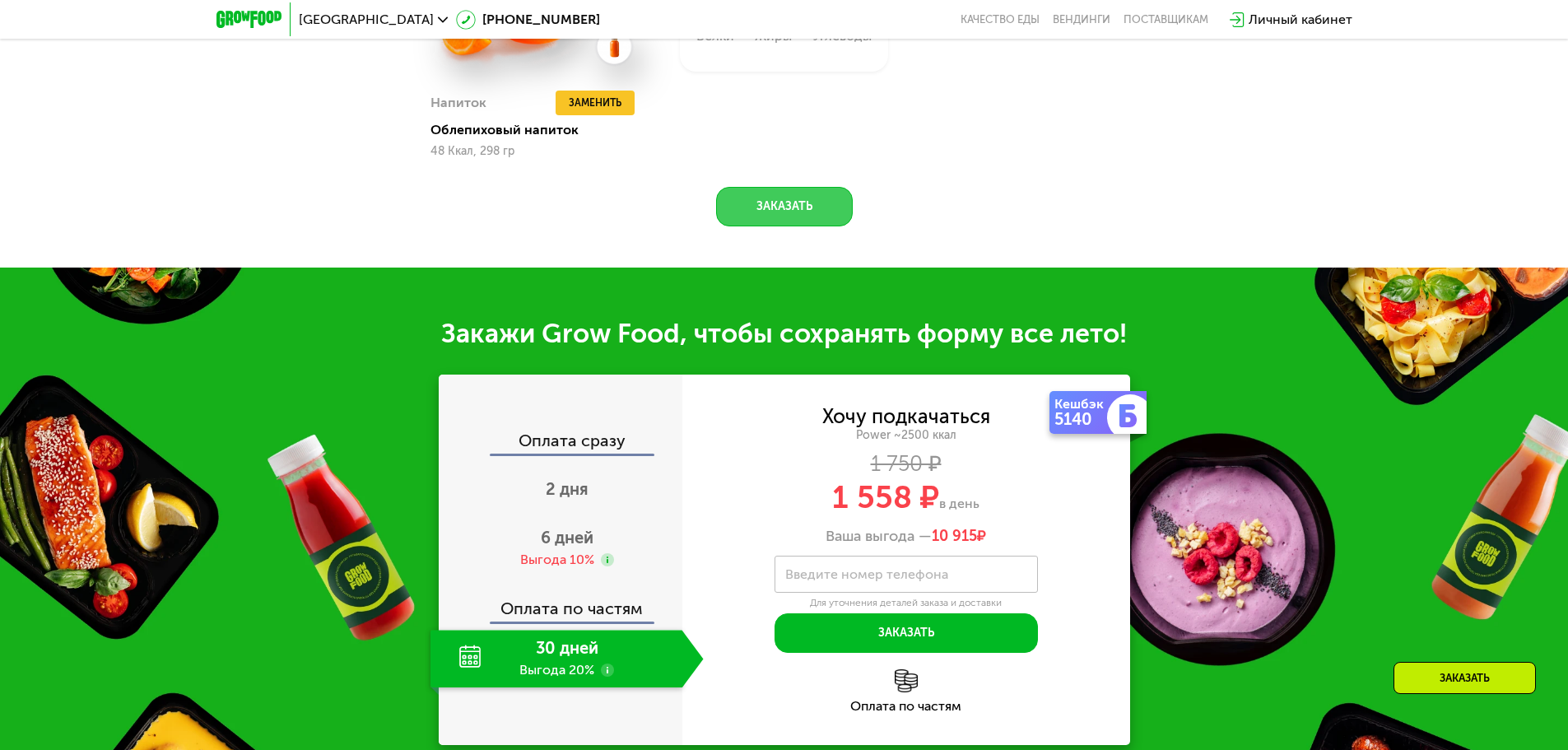
click at [841, 226] on button "Заказать" at bounding box center [784, 206] width 137 height 39
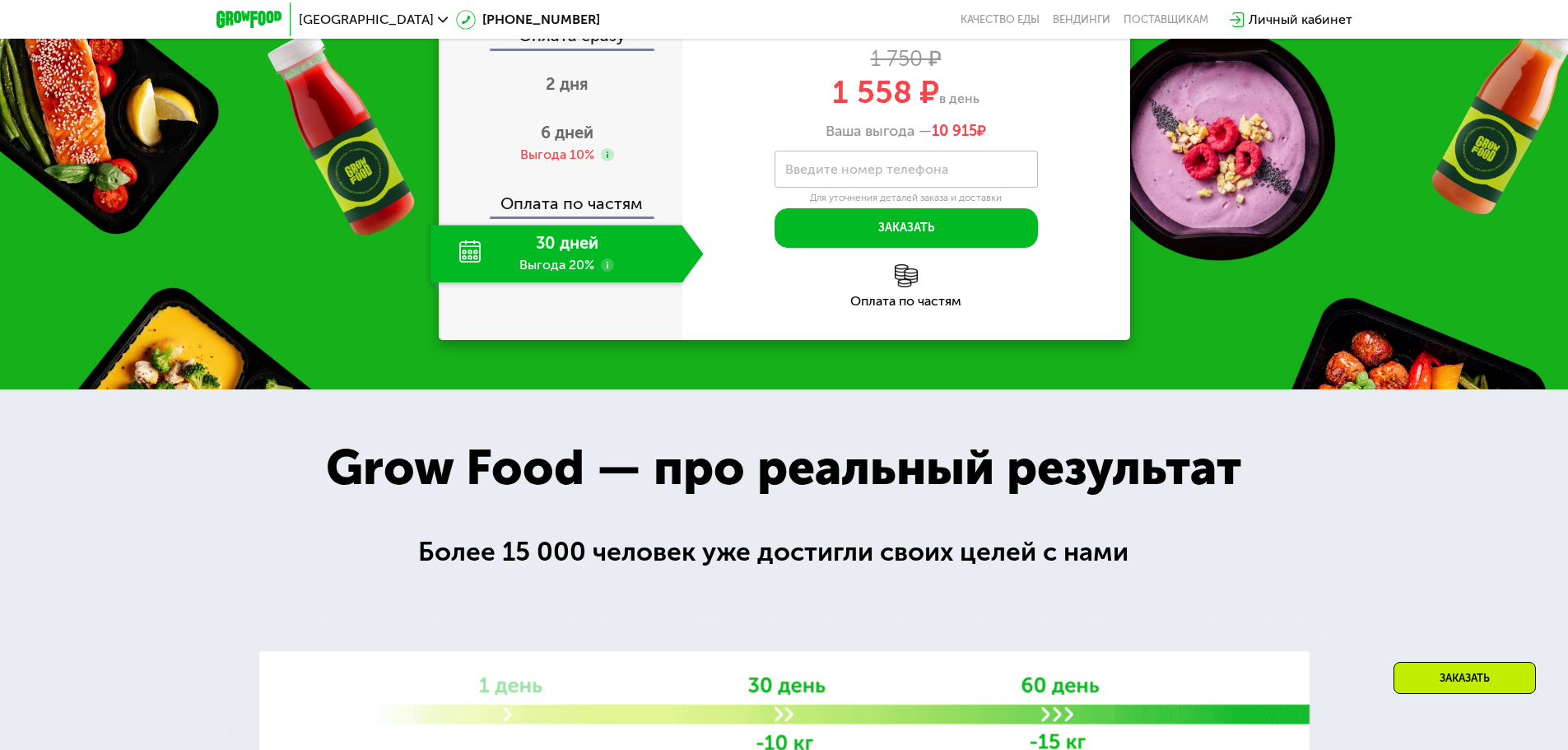
scroll to position [2195, 0]
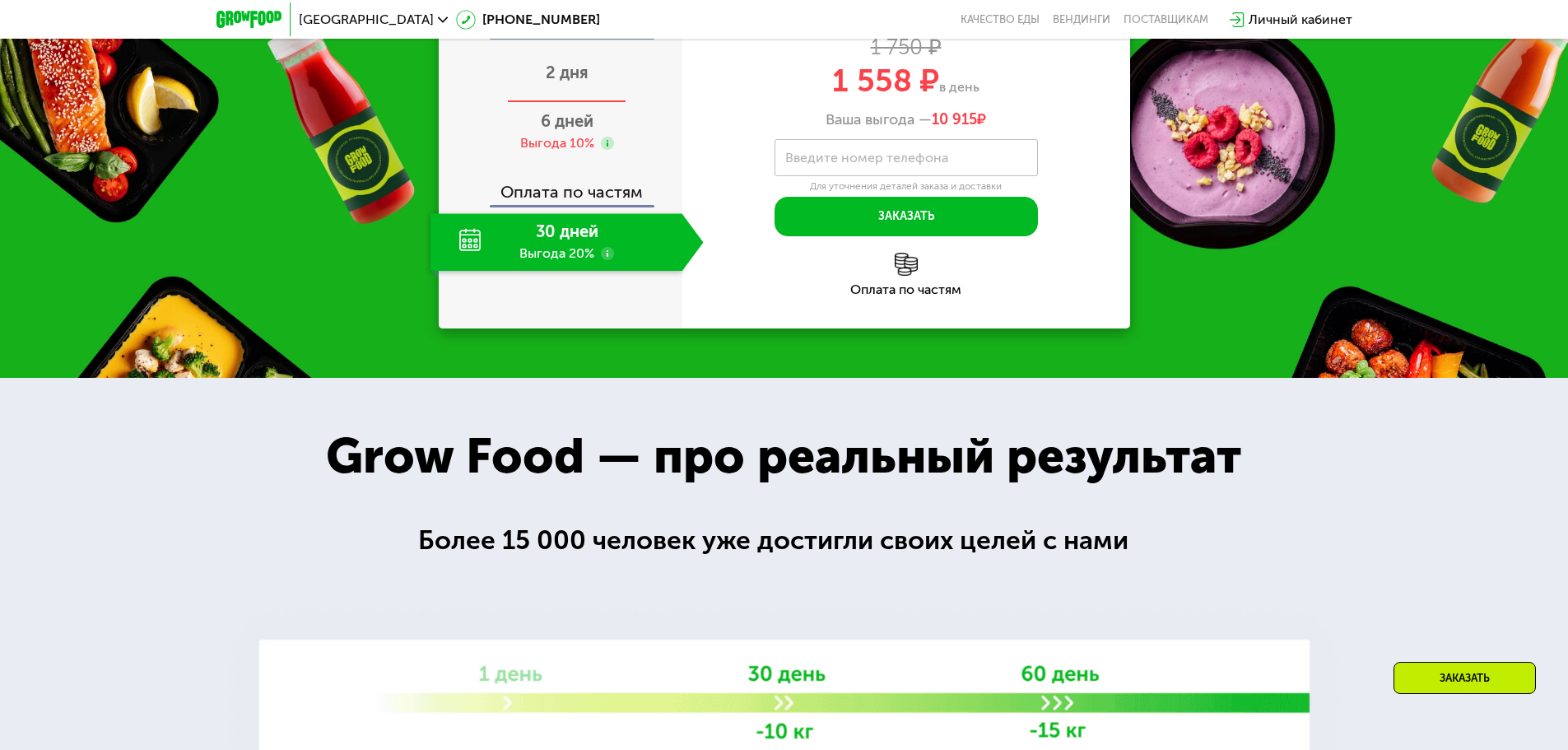
click at [566, 83] on span "2 дня" at bounding box center [567, 72] width 43 height 20
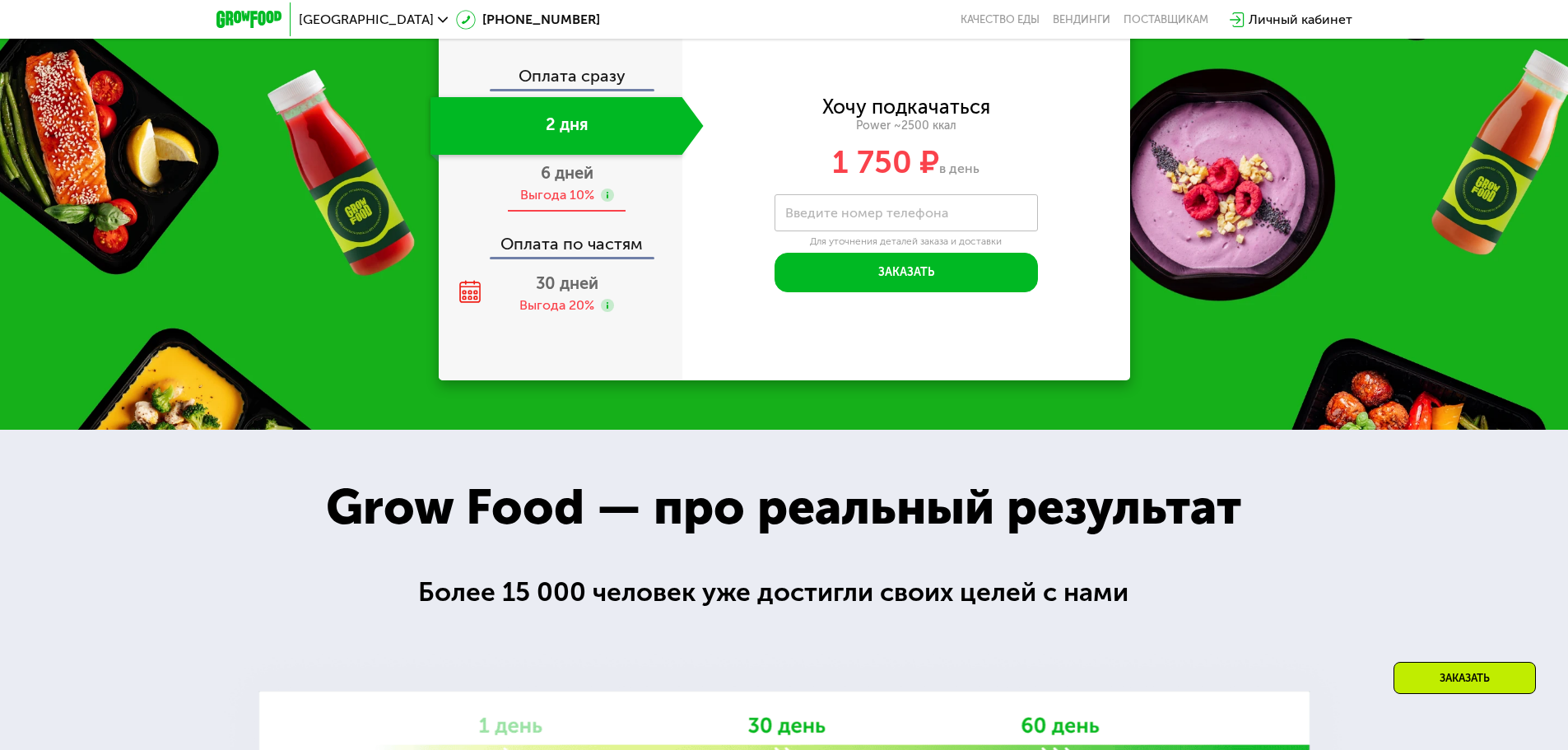
click at [564, 179] on span "6 дней" at bounding box center [567, 172] width 52 height 20
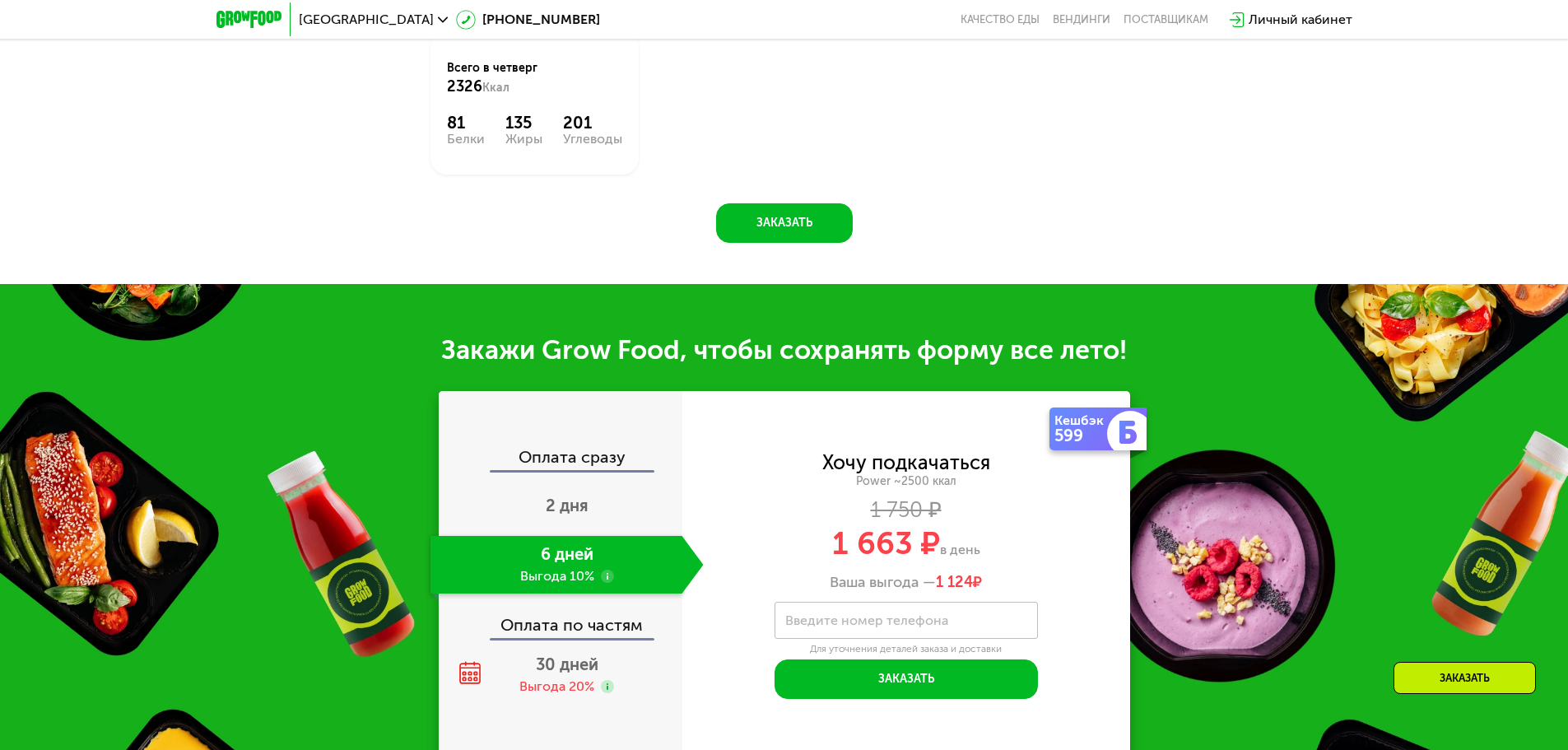
scroll to position [2058, 0]
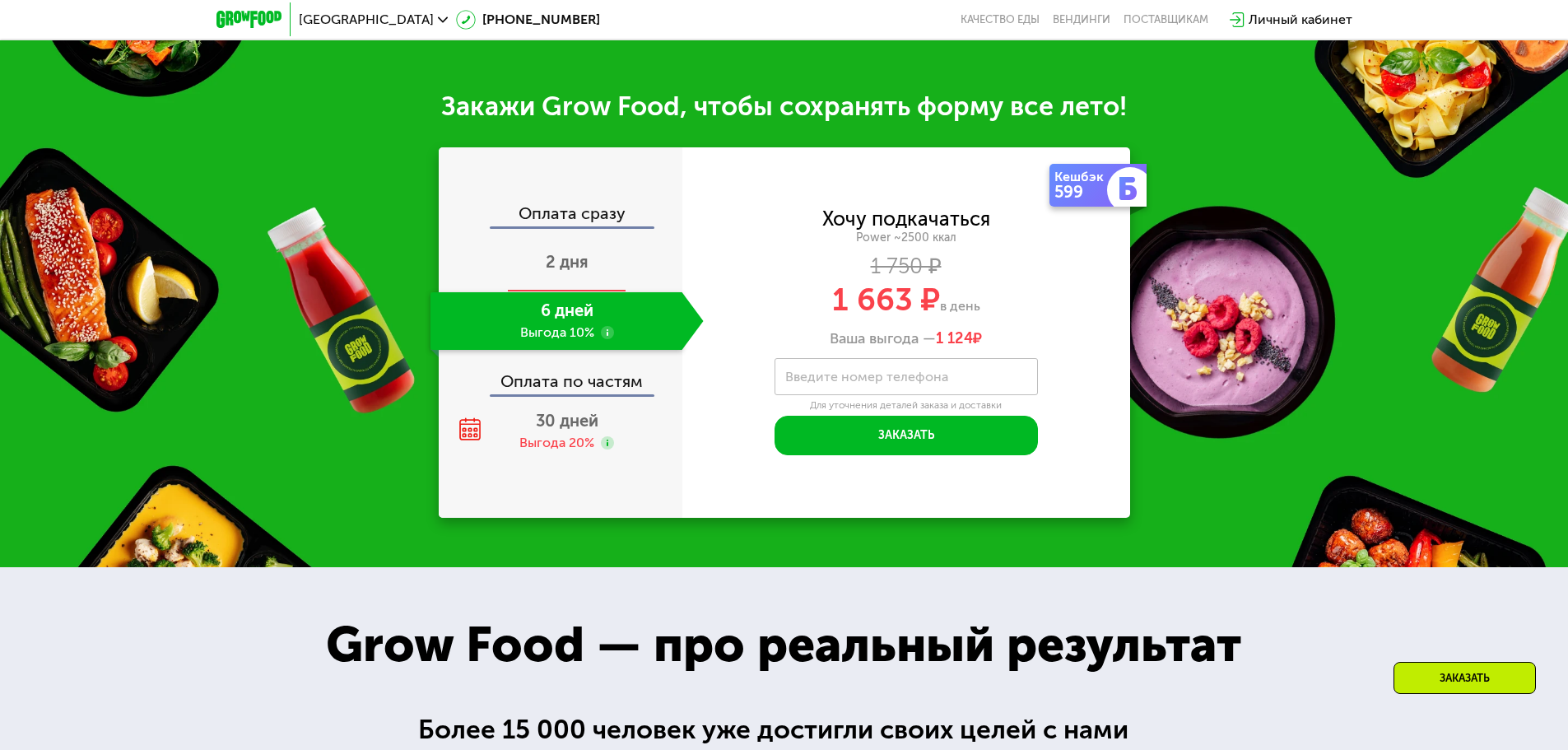
click at [543, 247] on div "2 дня" at bounding box center [567, 263] width 274 height 57
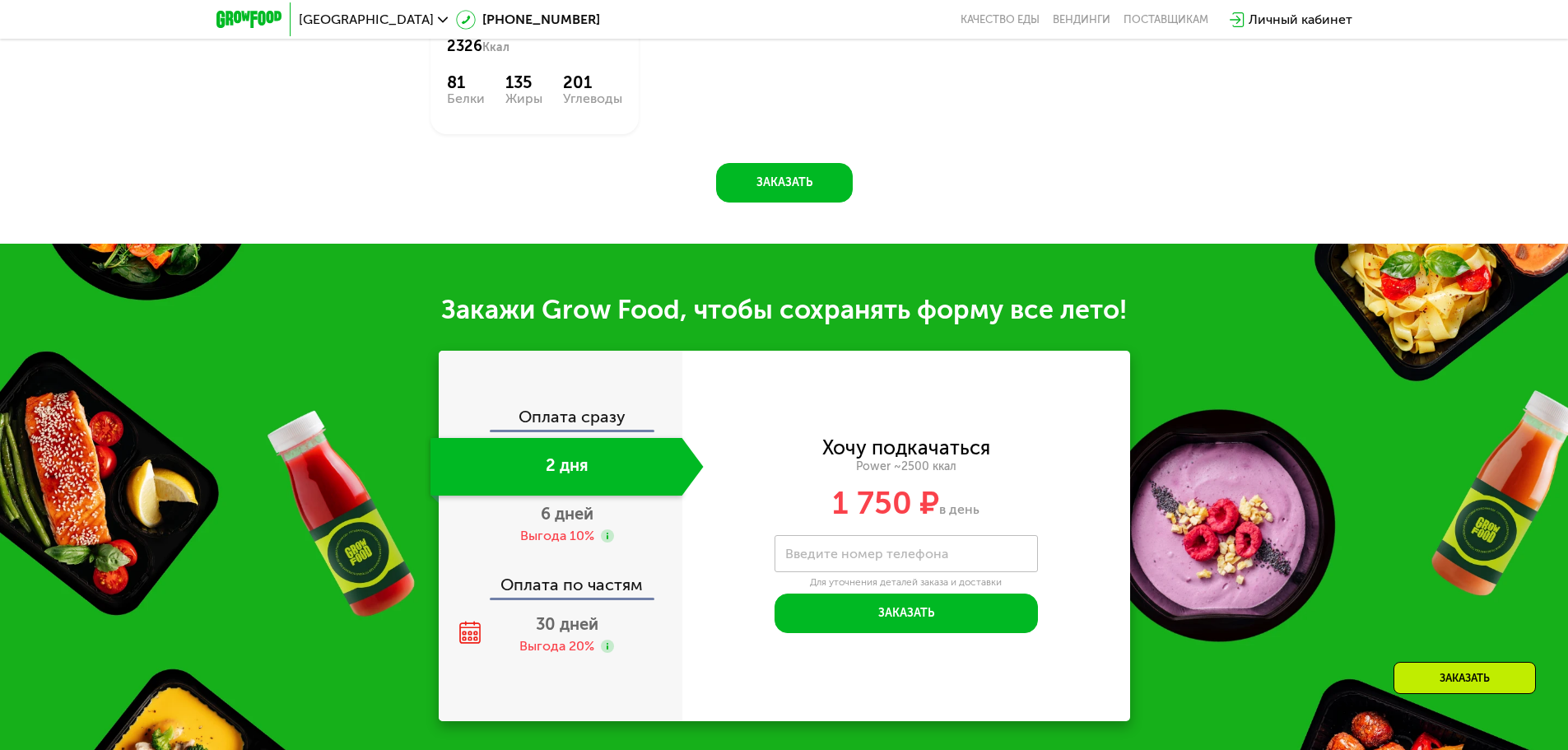
scroll to position [1646, 0]
